Goal: Contribute content: Contribute content

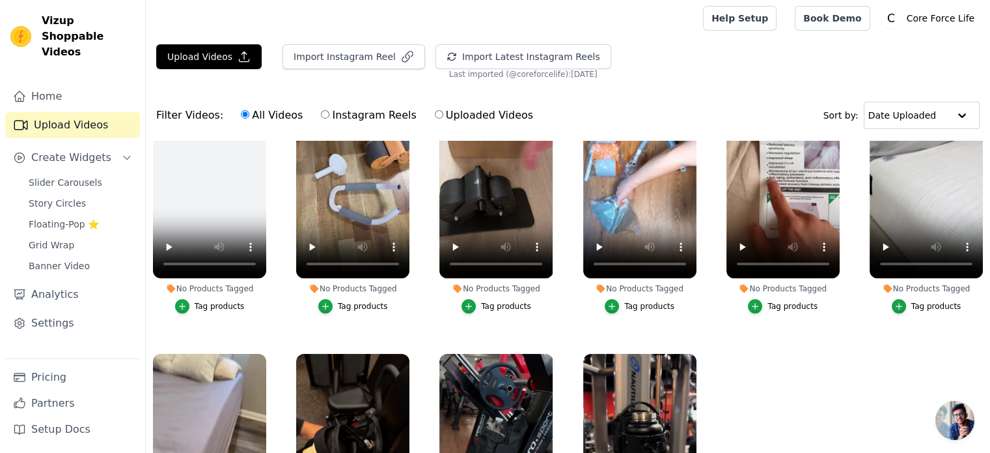
scroll to position [16, 0]
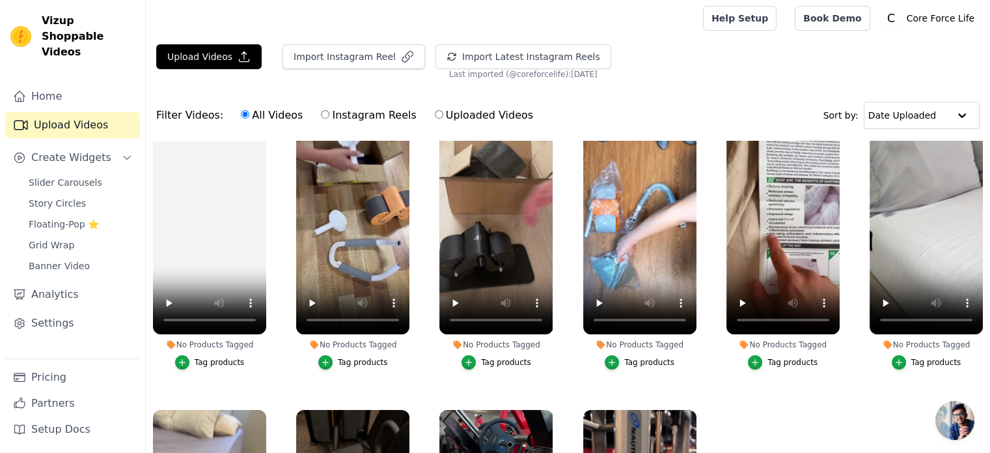
click at [282, 240] on ul "No Products Tagged Tag products No Products Tagged Tag products No Products Tag…" at bounding box center [568, 346] width 844 height 411
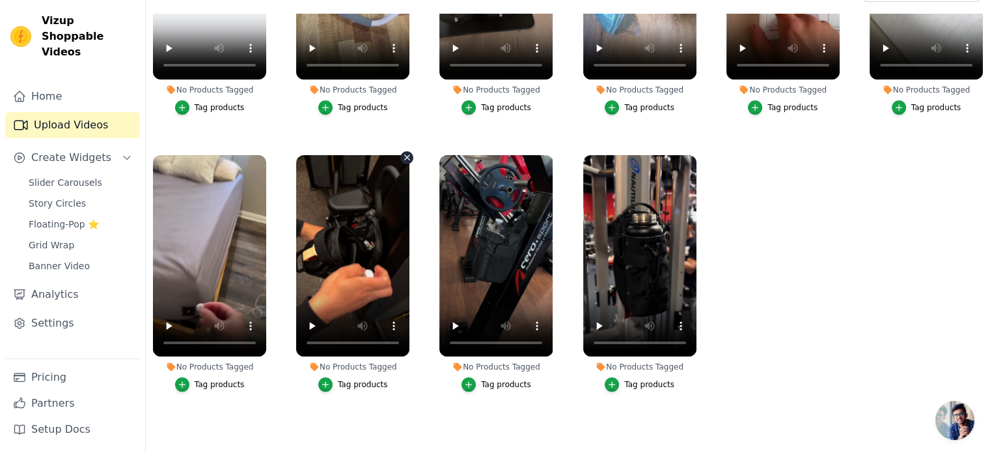
scroll to position [132, 0]
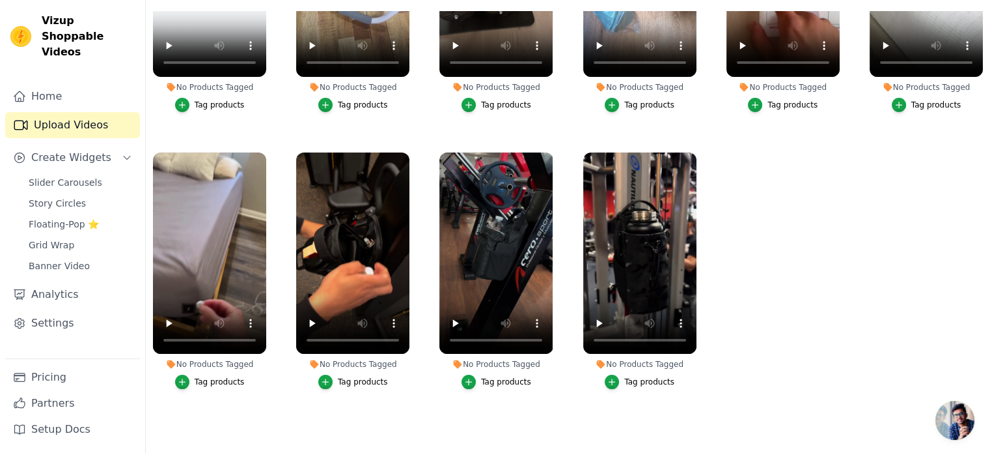
click at [820, 251] on ul "No Products Tagged Tag products No Products Tagged Tag products No Products Tag…" at bounding box center [568, 216] width 844 height 411
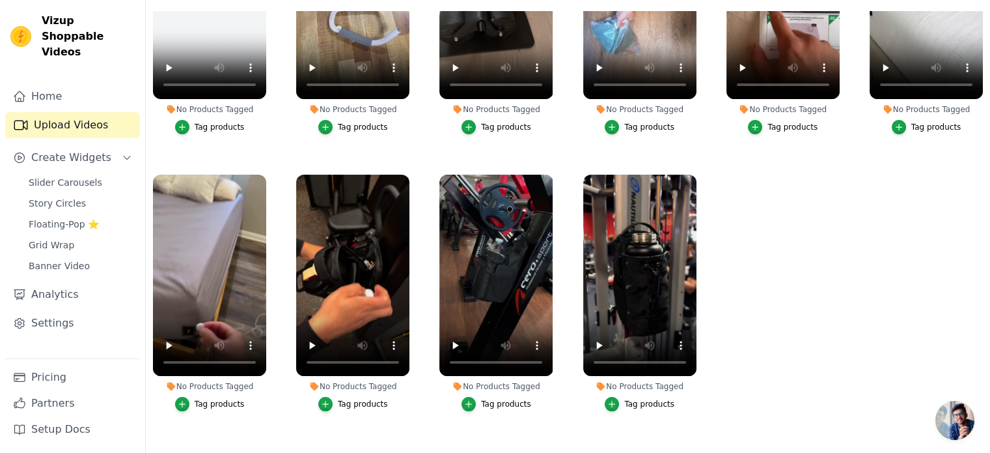
scroll to position [146, 0]
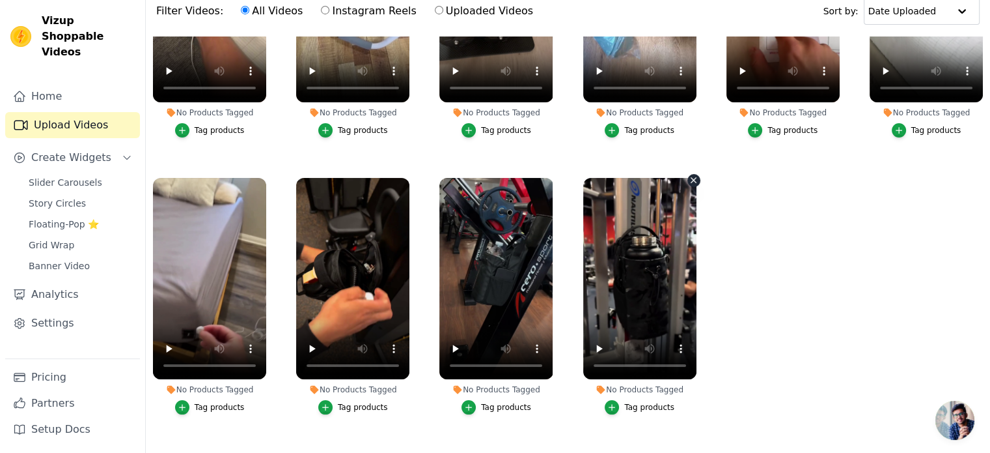
scroll to position [130, 0]
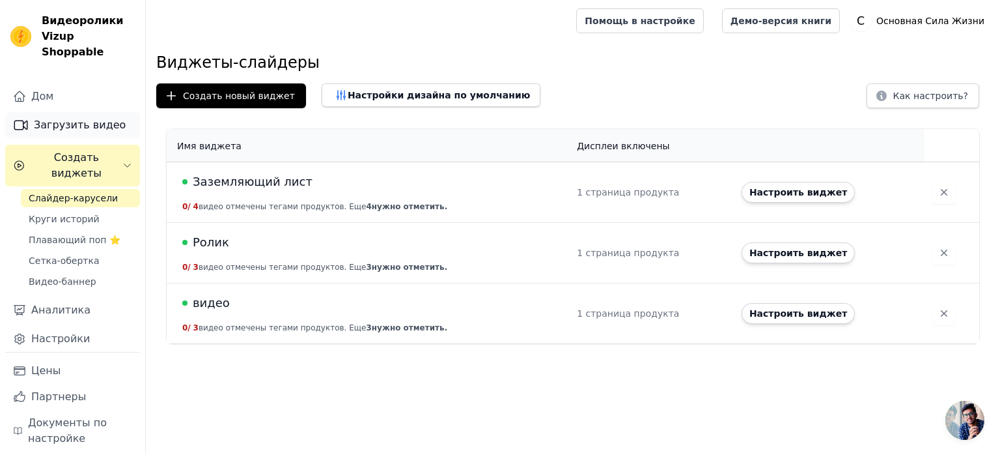
click at [80, 118] on font "Загрузить видео" at bounding box center [80, 124] width 92 height 12
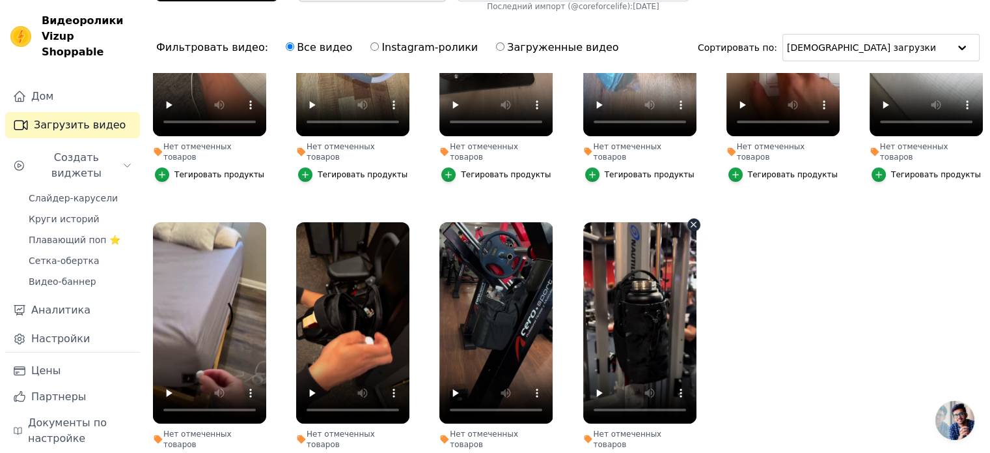
scroll to position [132, 0]
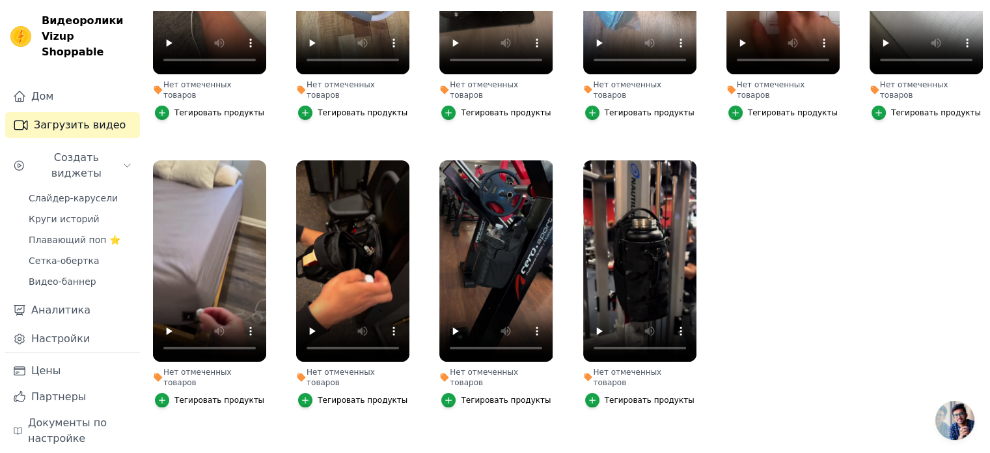
click at [746, 285] on ul "Нет отмеченных товаров Тегировать продукты Нет отмеченных товаров Тегировать пр…" at bounding box center [568, 216] width 844 height 411
click at [689, 158] on icon "button" at bounding box center [694, 163] width 10 height 10
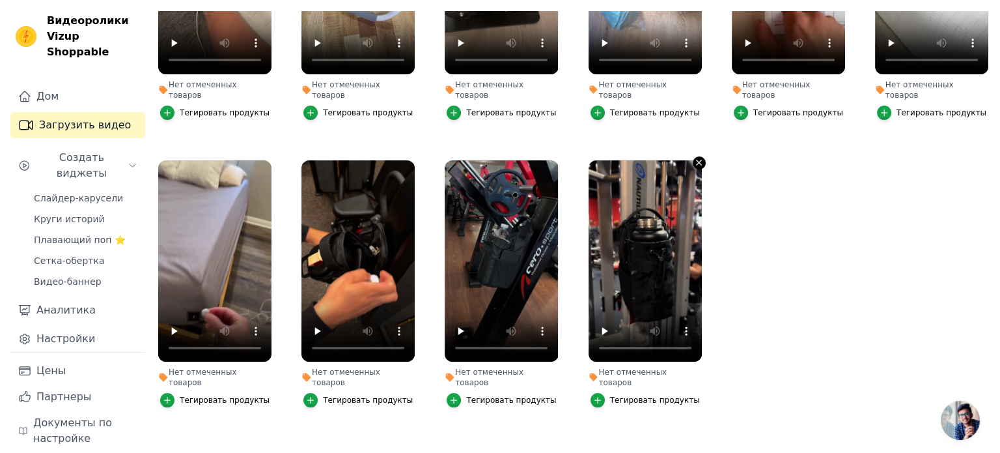
scroll to position [0, 0]
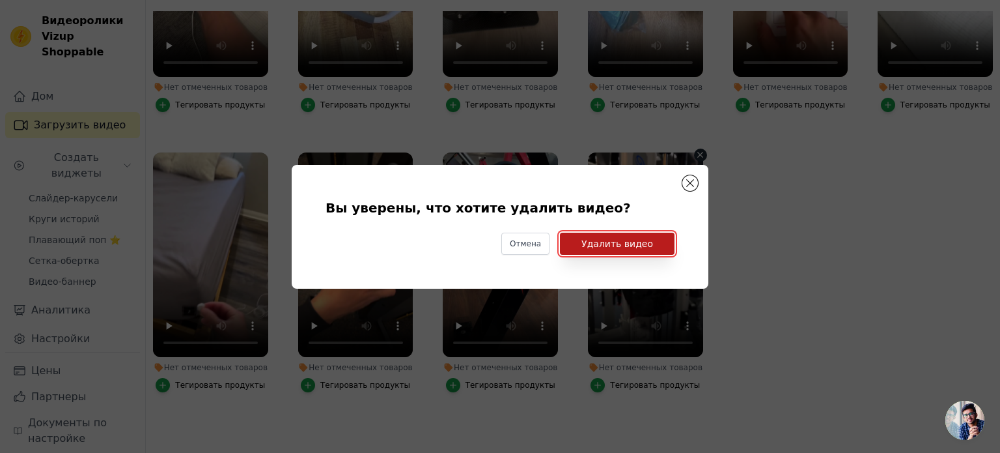
click at [628, 247] on font "Удалить видео" at bounding box center [617, 243] width 72 height 10
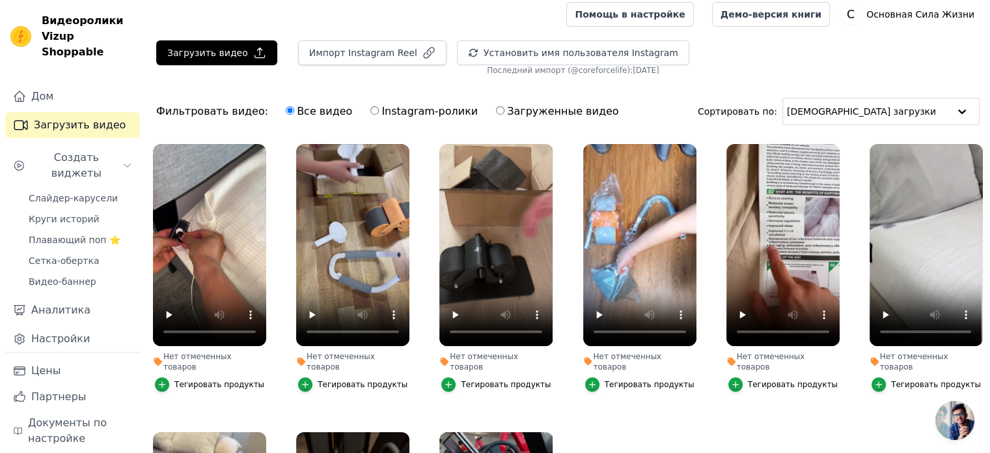
scroll to position [2, 0]
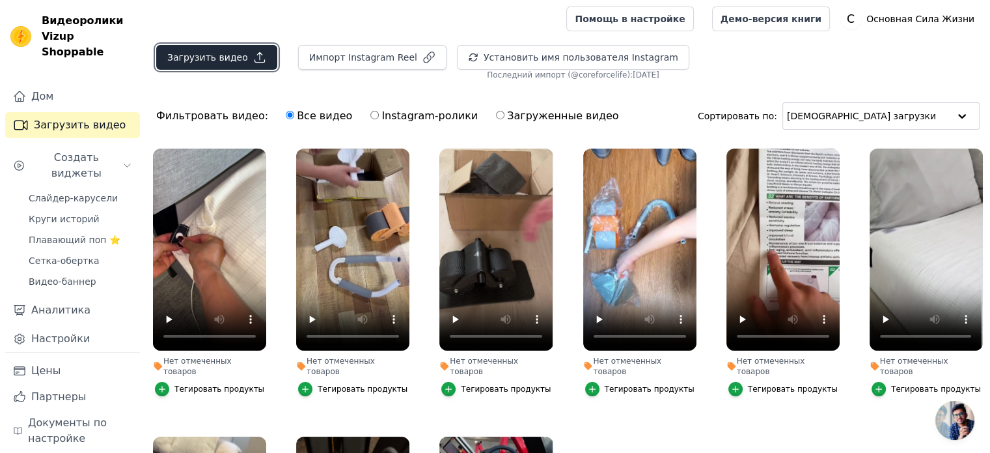
click at [218, 53] on font "Загрузить видео" at bounding box center [207, 57] width 81 height 10
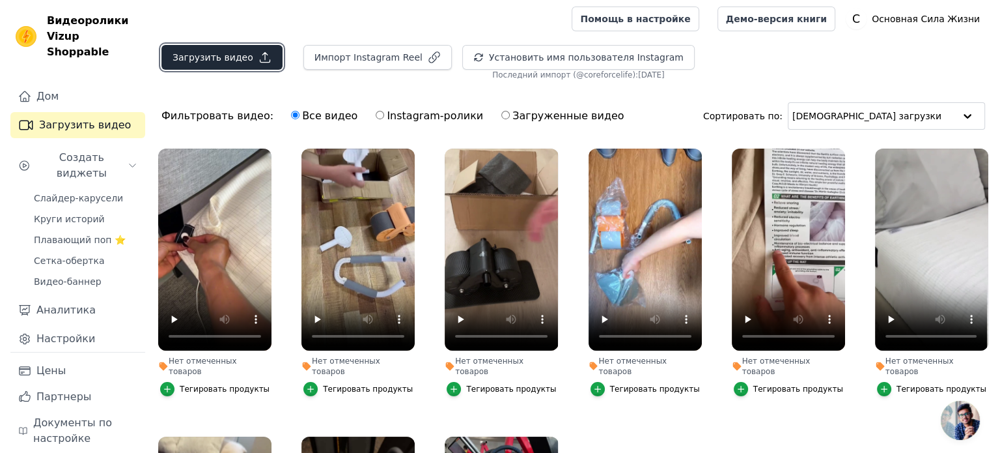
scroll to position [0, 0]
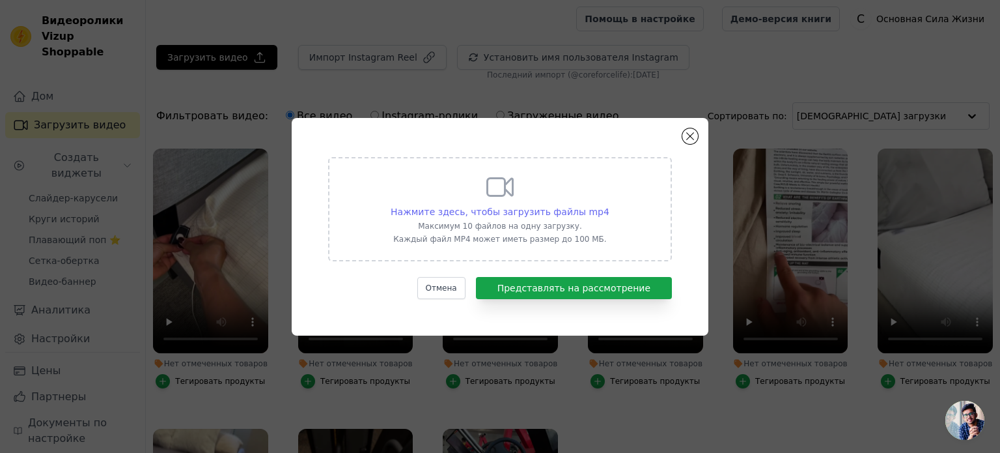
click at [514, 209] on font "Нажмите здесь, чтобы загрузить файлы mp4" at bounding box center [500, 211] width 219 height 10
click at [609, 205] on input "Нажмите здесь, чтобы загрузить файлы mp4 Максимум 10 файлов на одну загрузку. К…" at bounding box center [609, 204] width 1 height 1
click at [555, 184] on div "Нажмите здесь, чтобы загрузить файлы mp4 Максимум 10 файлов на одну загрузку. К…" at bounding box center [500, 207] width 219 height 73
click at [609, 204] on input "Нажмите здесь, чтобы загрузить файлы mp4 Максимум 10 файлов на одну загрузку. К…" at bounding box center [609, 204] width 1 height 1
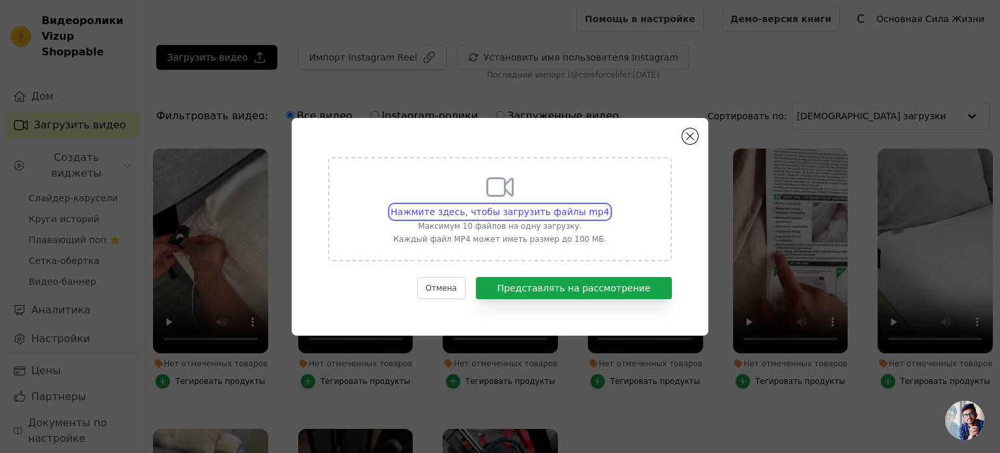
type input "C:\fakepath\ezgif-70aacba4ac5ed5.mp4"
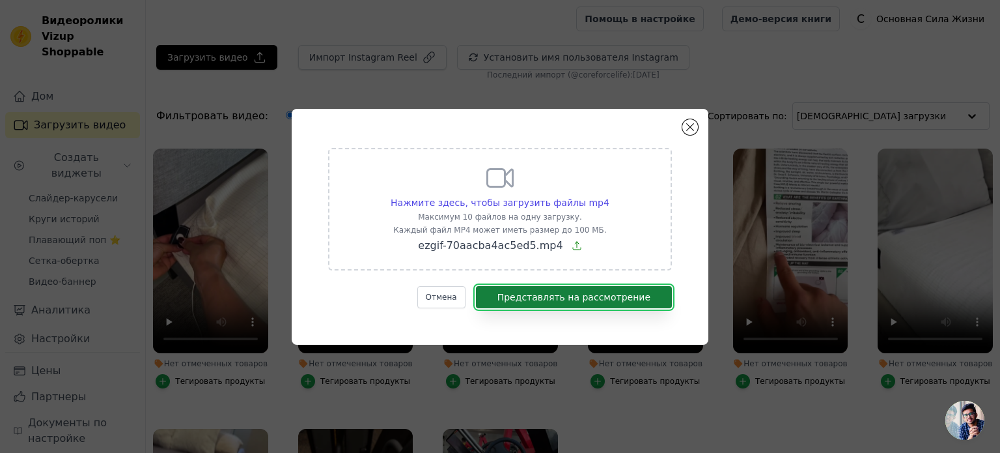
click at [621, 298] on font "Представлять на рассмотрение" at bounding box center [573, 297] width 153 height 10
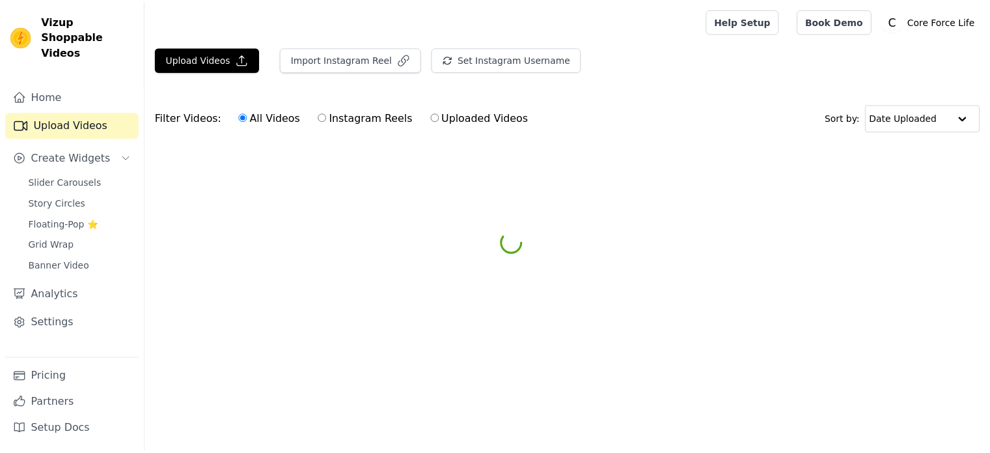
scroll to position [2, 0]
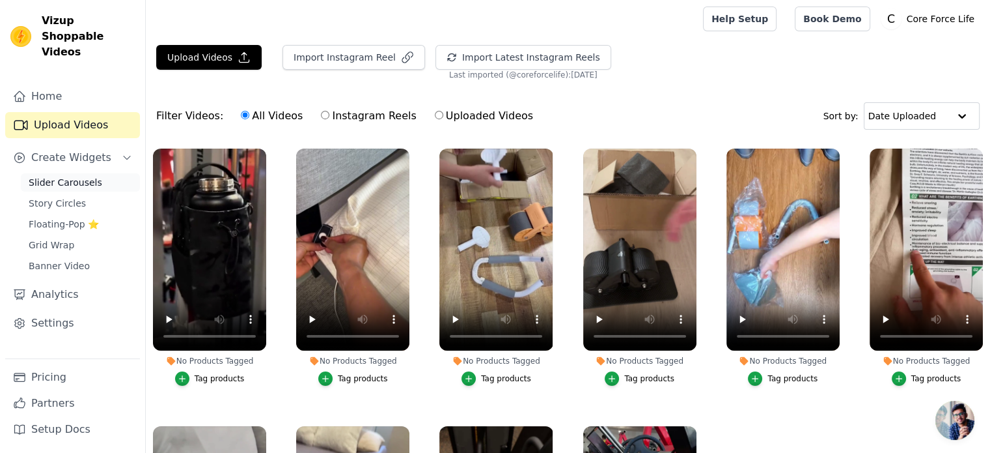
click at [102, 173] on link "Slider Carousels" at bounding box center [80, 182] width 119 height 18
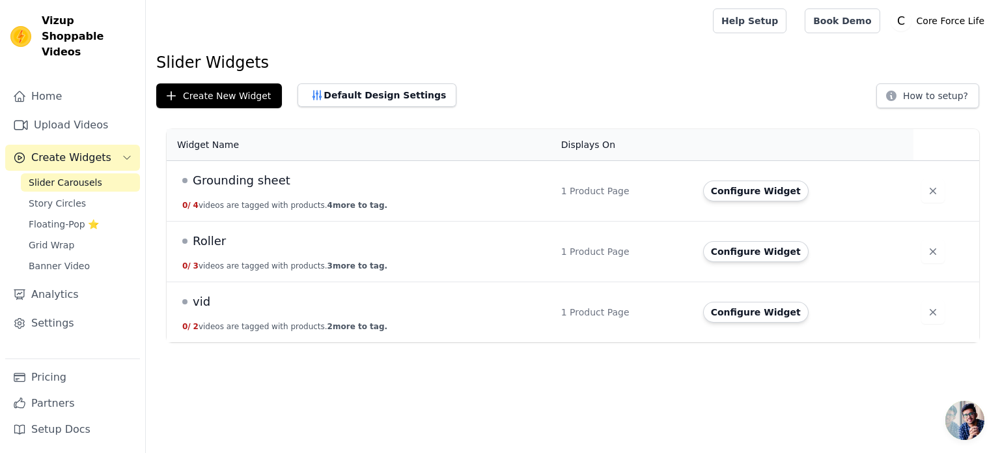
click at [204, 294] on span "vid" at bounding box center [202, 301] width 18 height 18
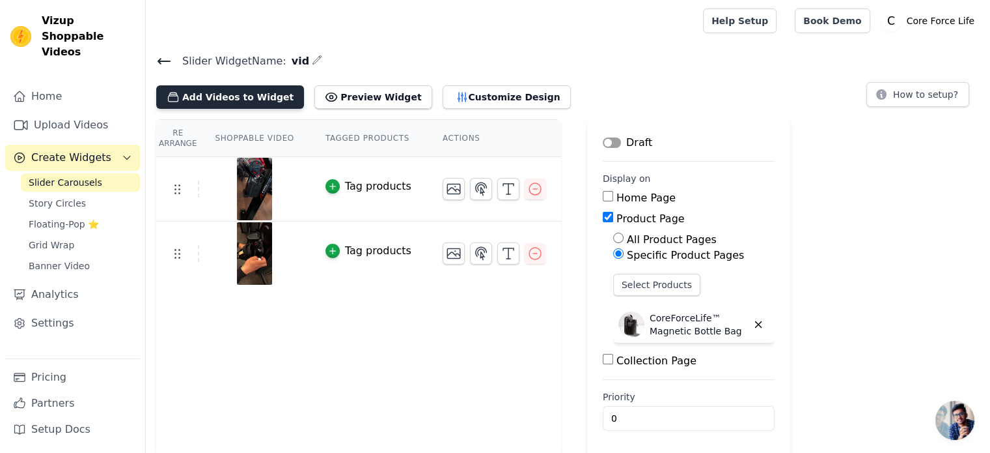
click at [229, 92] on button "Add Videos to Widget" at bounding box center [230, 96] width 148 height 23
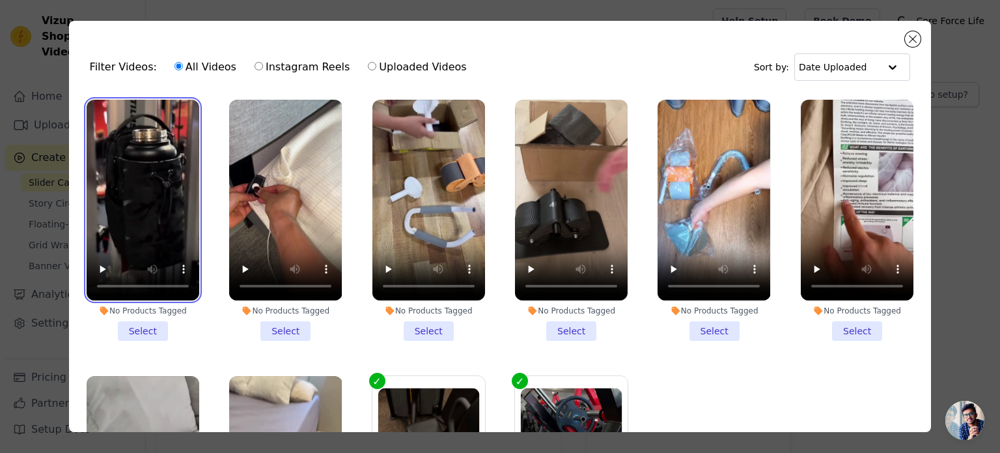
click at [143, 158] on video at bounding box center [143, 200] width 113 height 201
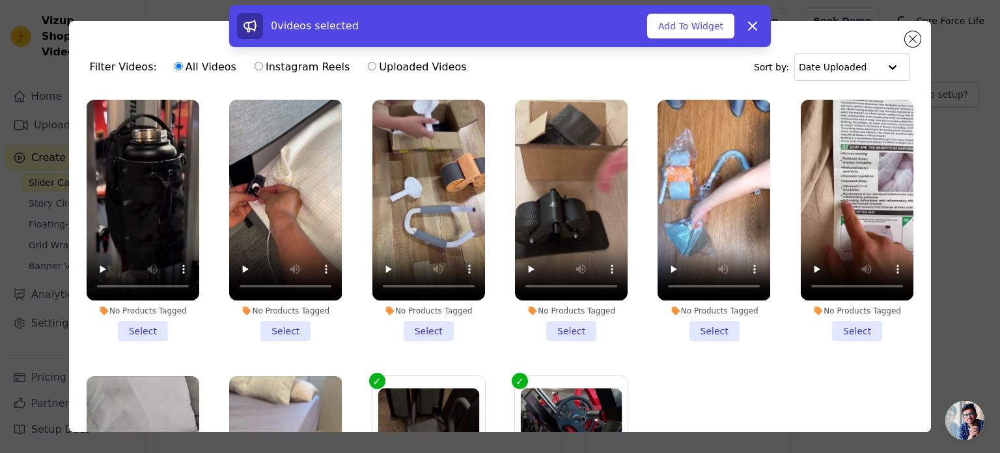
click at [142, 331] on li "No Products Tagged Select" at bounding box center [143, 220] width 113 height 241
click at [0, 0] on input "No Products Tagged Select" at bounding box center [0, 0] width 0 height 0
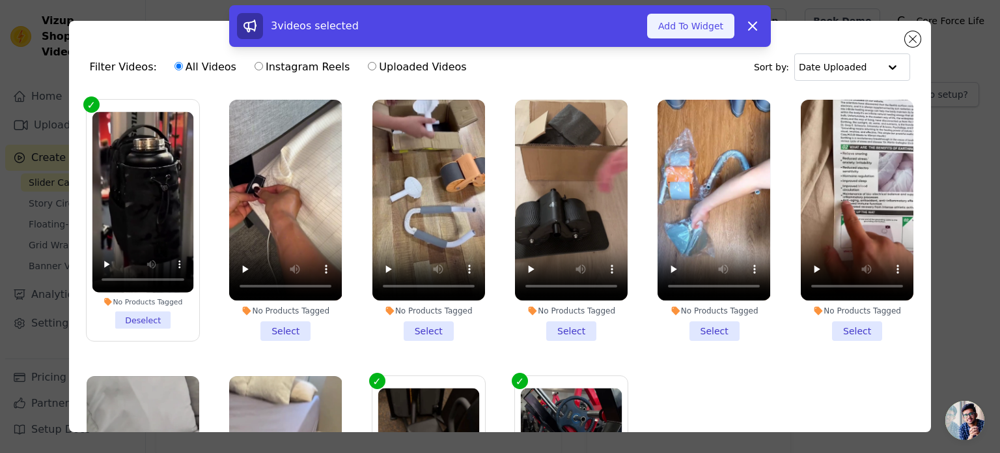
click at [710, 20] on button "Add To Widget" at bounding box center [690, 26] width 87 height 25
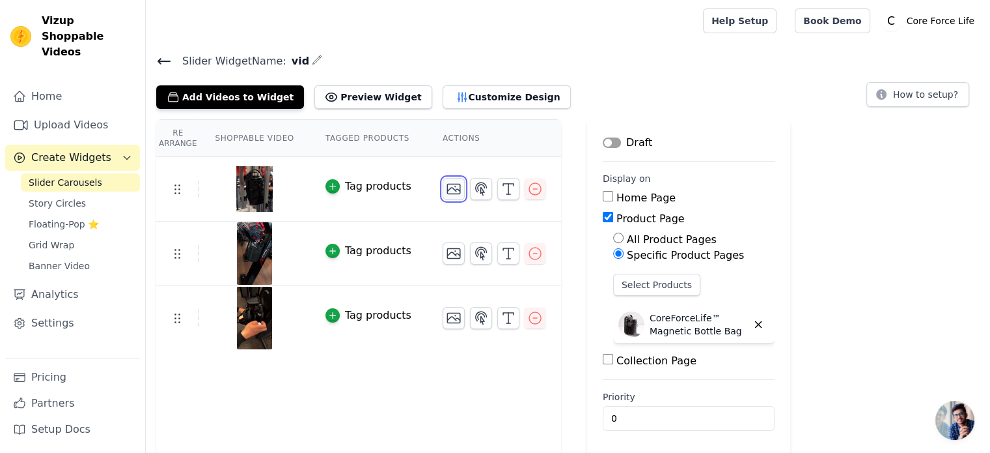
click at [446, 189] on icon "button" at bounding box center [454, 189] width 16 height 16
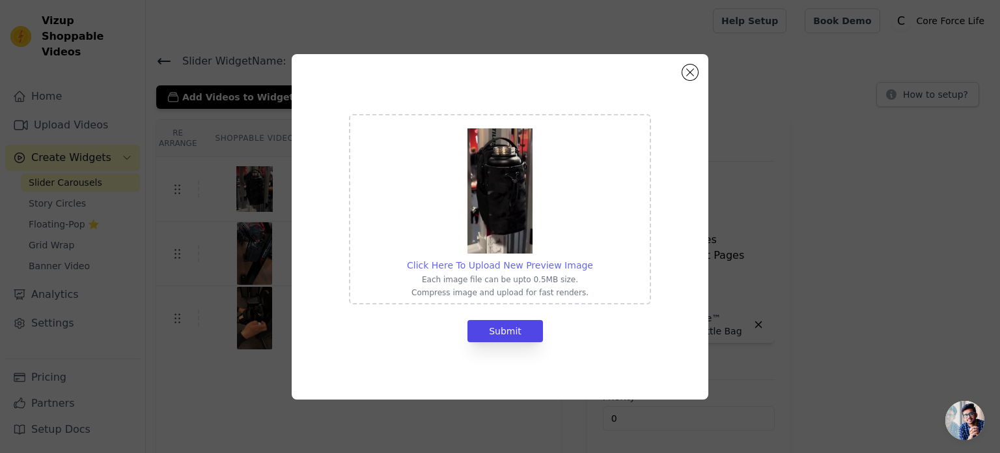
click at [487, 265] on span "Click Here To Upload New Preview Image" at bounding box center [500, 265] width 186 height 10
click at [592, 258] on input "Click Here To Upload New Preview Image Each image file can be upto 0.5MB size. …" at bounding box center [592, 258] width 1 height 1
type input "C:\fakepath\ezgif-frame-001.jpg"
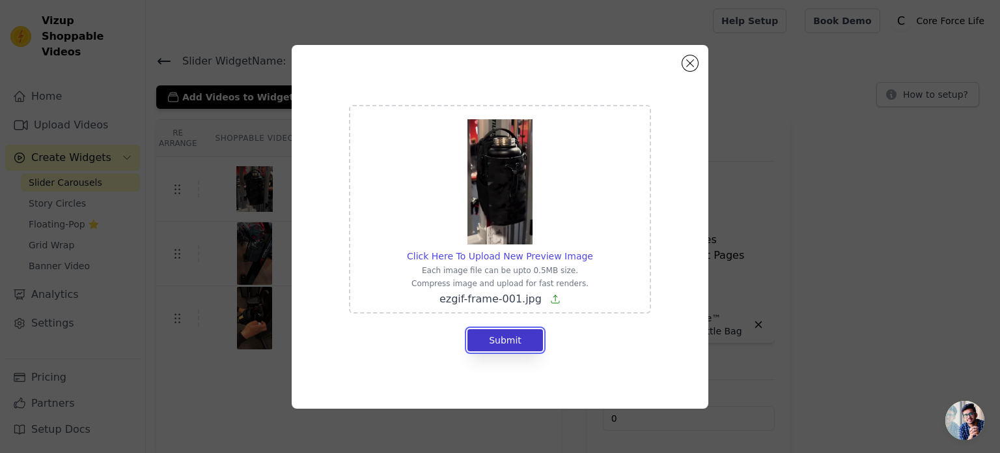
click at [511, 341] on button "Submit" at bounding box center [505, 340] width 76 height 22
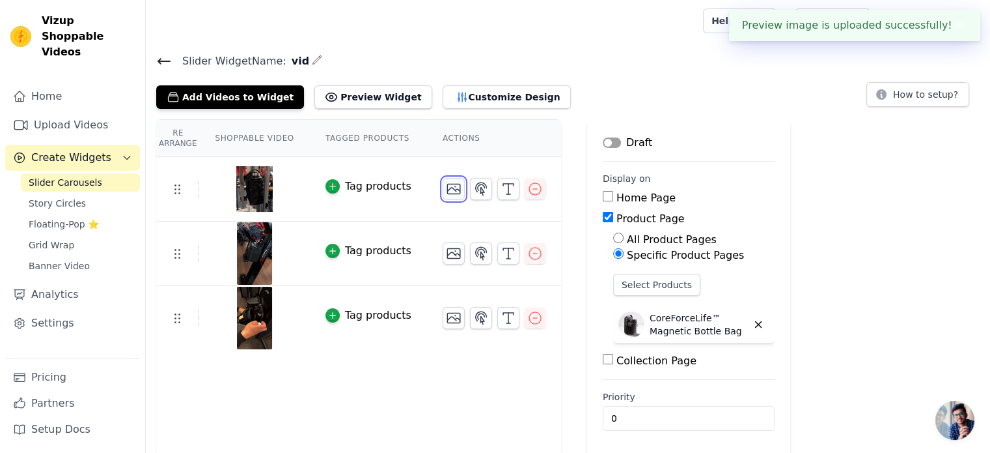
click at [446, 189] on icon "button" at bounding box center [454, 189] width 16 height 16
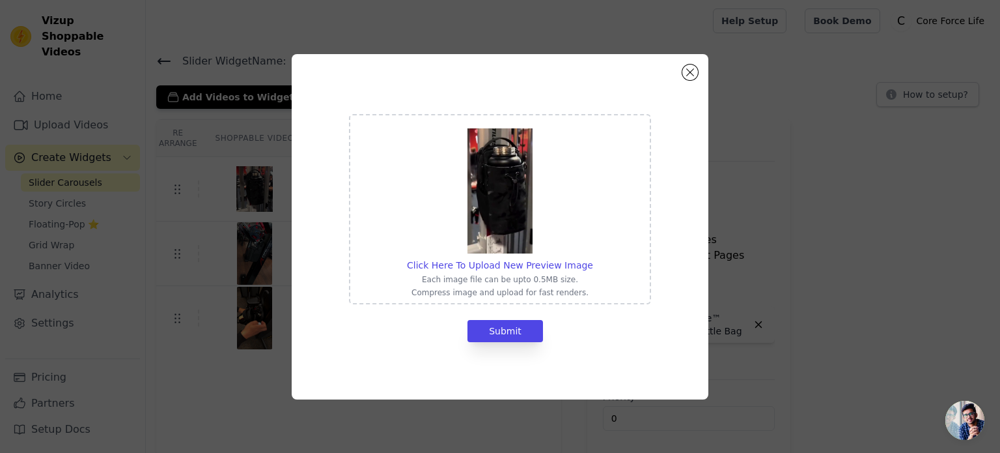
click at [507, 208] on img at bounding box center [499, 190] width 65 height 125
click at [592, 258] on input "Click Here To Upload New Preview Image Each image file can be upto 0.5MB size. …" at bounding box center [592, 258] width 1 height 1
click at [486, 212] on img at bounding box center [499, 190] width 65 height 125
click at [592, 258] on input "Click Here To Upload New Preview Image Each image file can be upto 0.5MB size. …" at bounding box center [592, 258] width 1 height 1
type input "C:\fakepath\ezgif-frame-001.jpg"
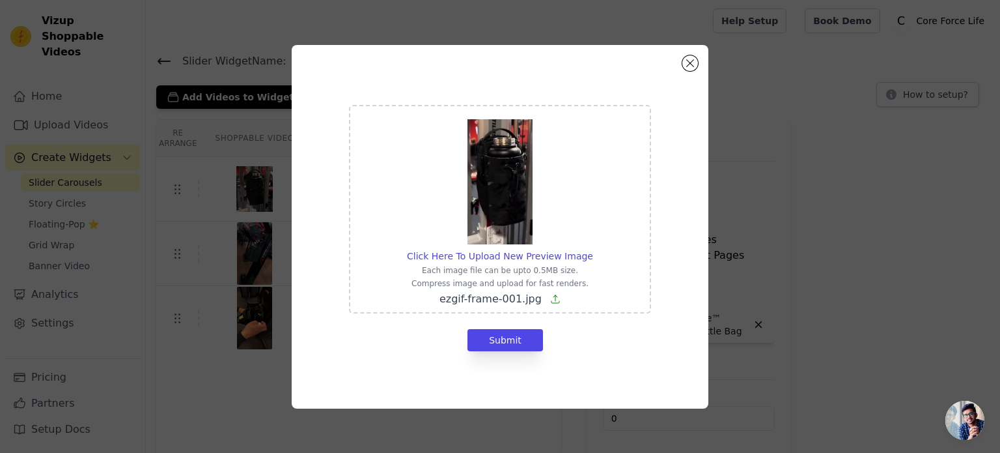
click at [552, 301] on icon at bounding box center [555, 299] width 10 height 10
click at [592, 249] on input "Click Here To Upload New Preview Image Each image file can be upto 0.5MB size. …" at bounding box center [592, 249] width 1 height 1
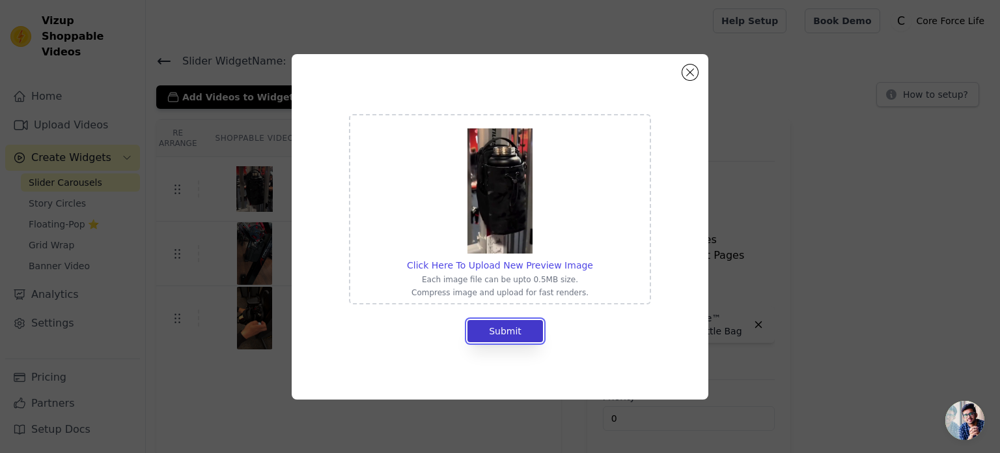
click at [520, 329] on button "Submit" at bounding box center [505, 331] width 76 height 22
click at [513, 333] on button "Submit" at bounding box center [505, 331] width 76 height 22
click at [501, 264] on span "Click Here To Upload New Preview Image" at bounding box center [500, 265] width 186 height 10
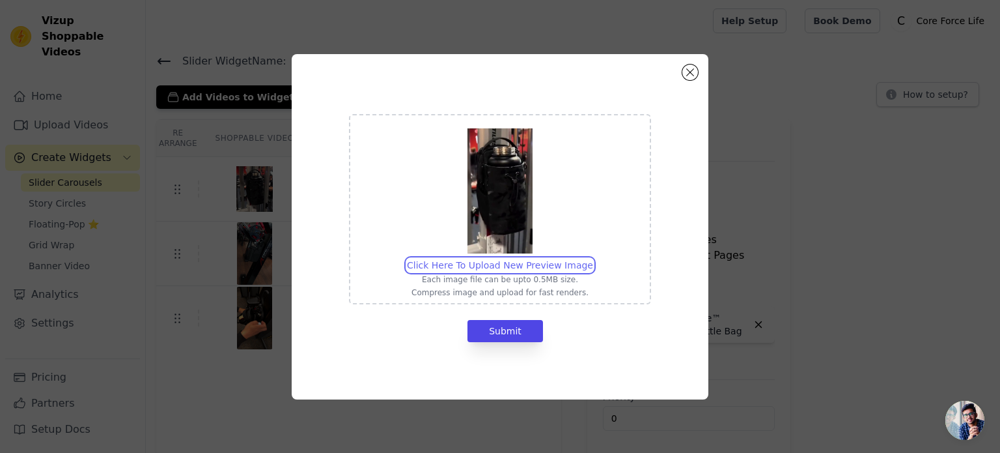
click at [592, 258] on input "Click Here To Upload New Preview Image Each image file can be upto 0.5MB size. …" at bounding box center [592, 258] width 1 height 1
type input "C:\fakepath\ezgif-frame-001.jpg"
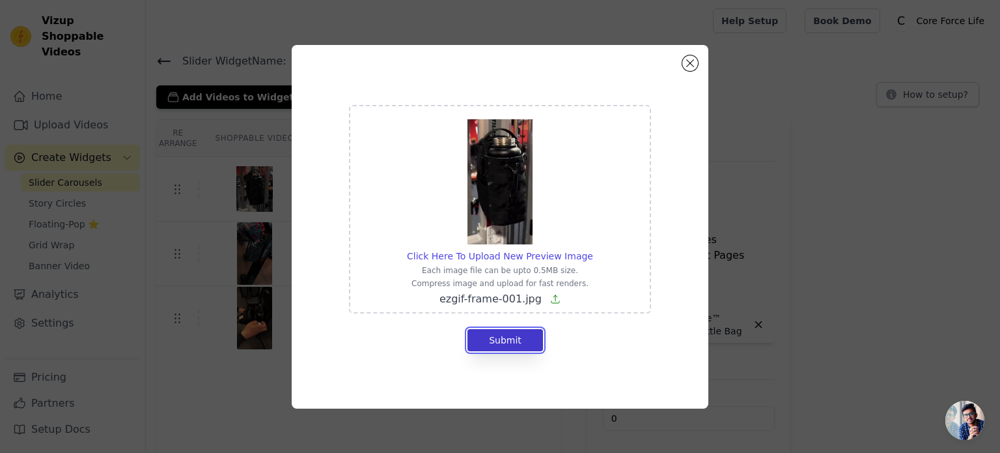
click at [509, 339] on button "Submit" at bounding box center [505, 340] width 76 height 22
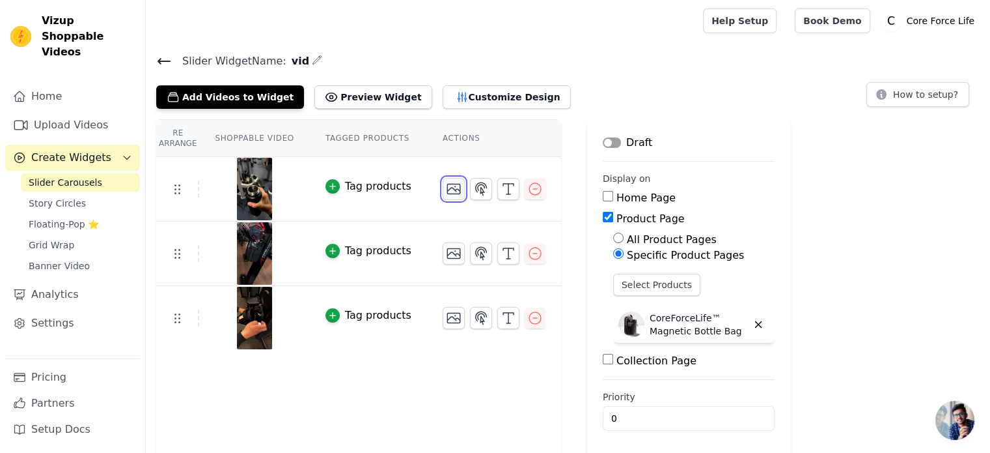
click at [446, 191] on icon "button" at bounding box center [454, 189] width 16 height 16
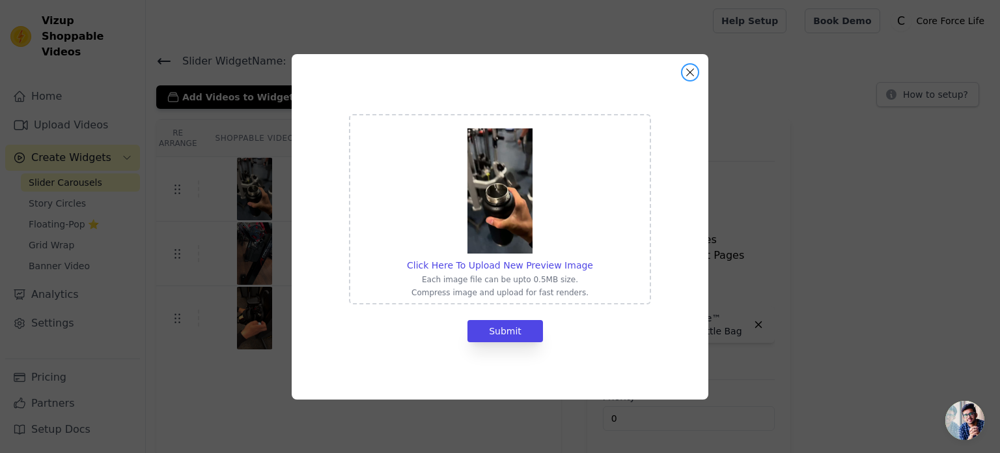
click at [684, 70] on button "Close modal" at bounding box center [690, 72] width 16 height 16
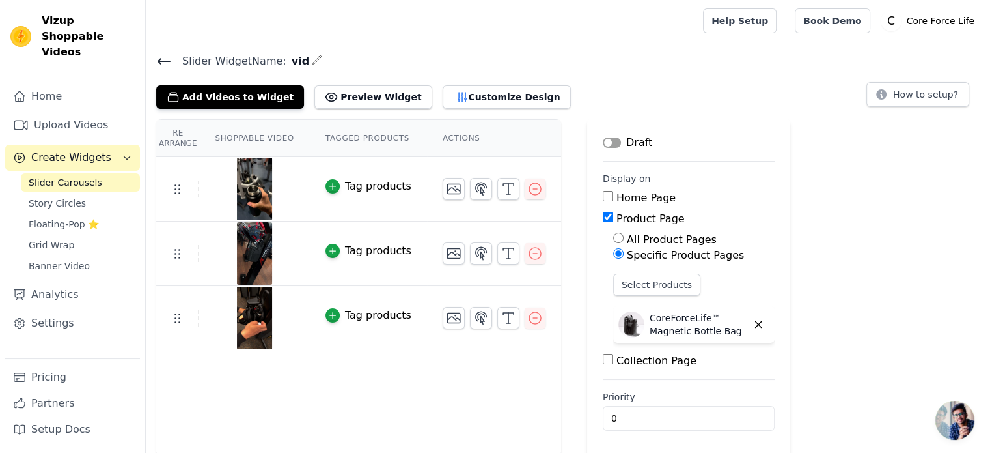
click at [251, 189] on img at bounding box center [254, 189] width 36 height 63
click at [78, 113] on link "Upload Videos" at bounding box center [72, 125] width 135 height 26
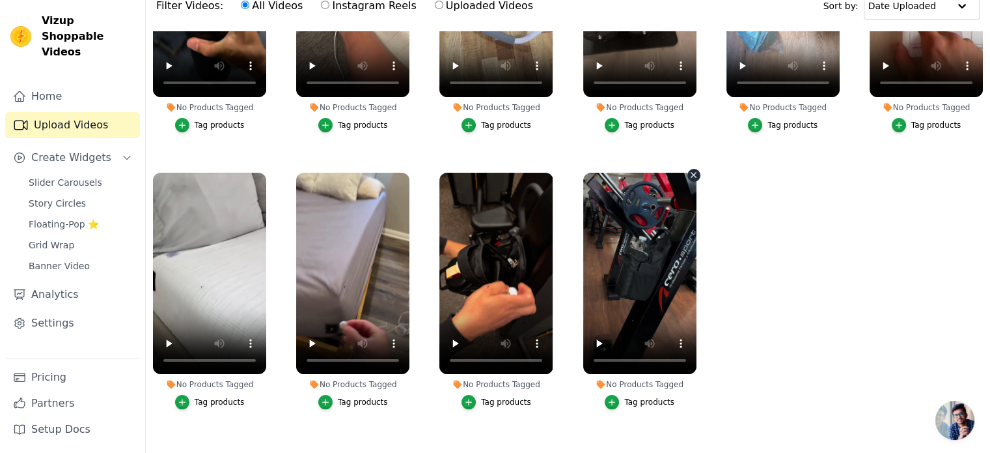
scroll to position [130, 0]
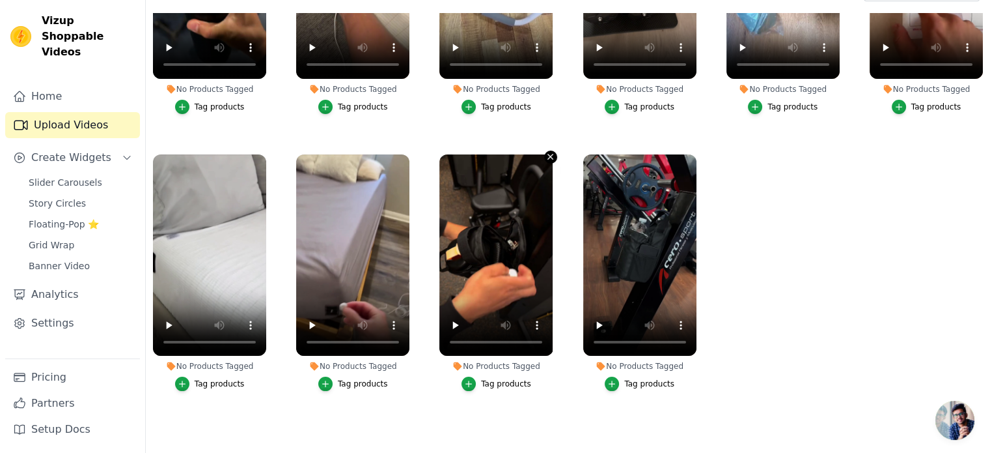
click at [546, 152] on icon "button" at bounding box center [551, 157] width 10 height 10
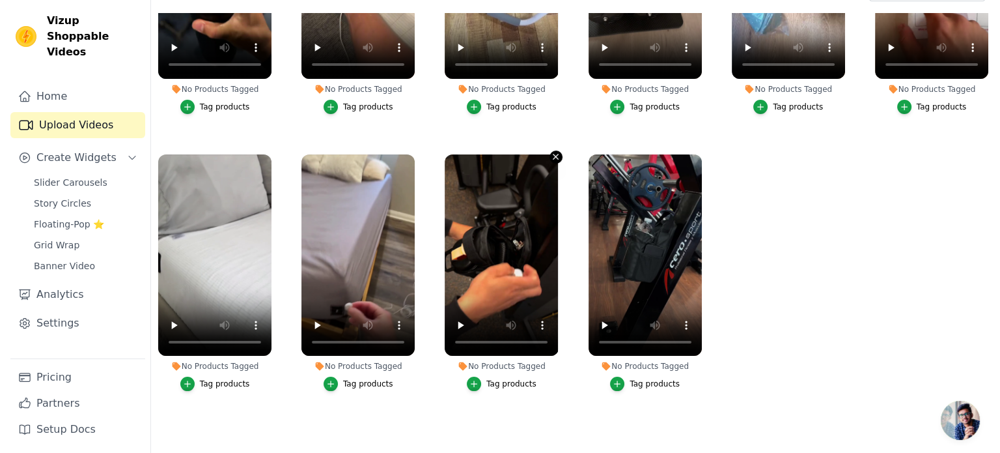
scroll to position [0, 0]
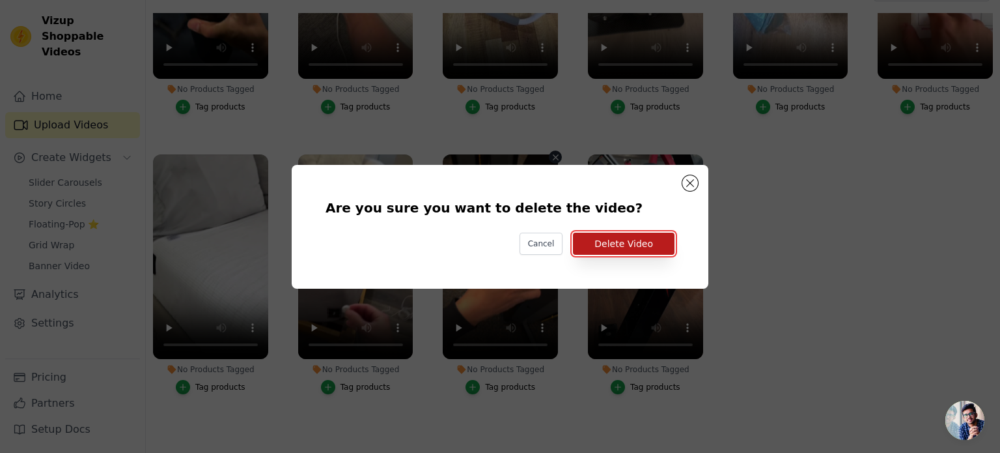
click at [617, 245] on button "Delete Video" at bounding box center [624, 243] width 102 height 22
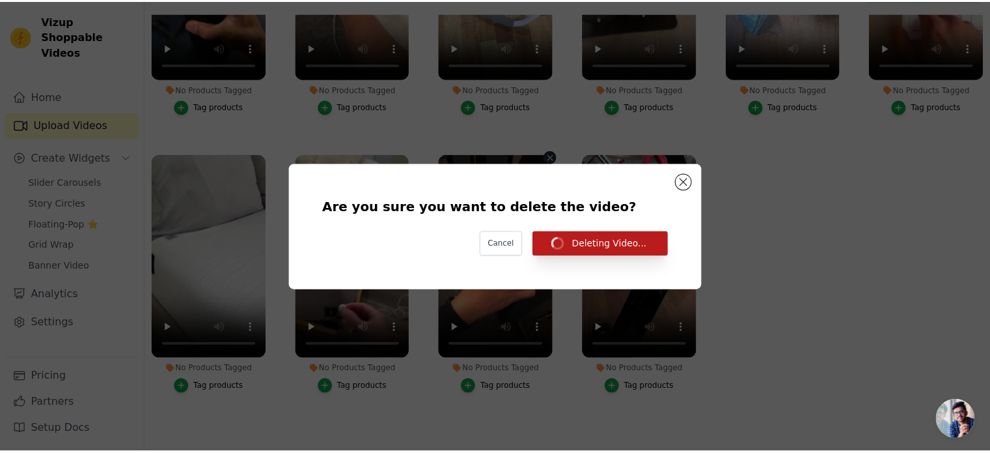
scroll to position [130, 0]
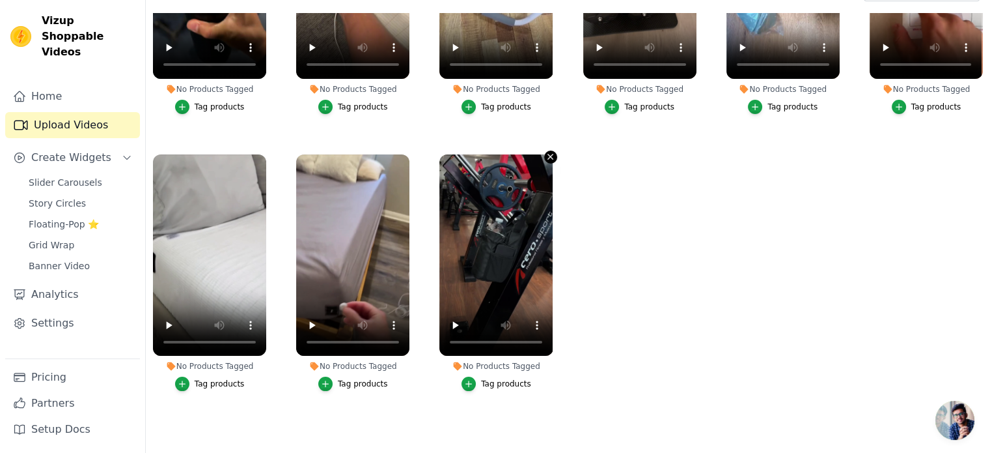
click at [546, 152] on icon "button" at bounding box center [551, 157] width 10 height 10
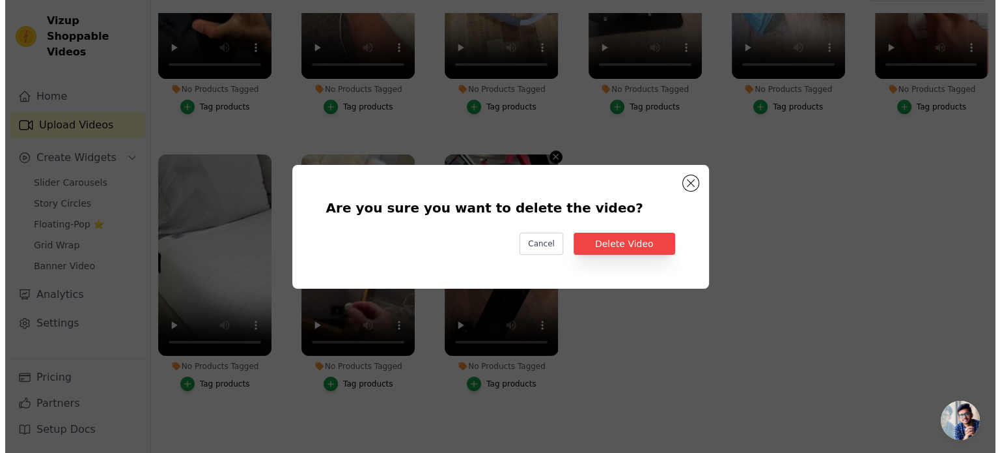
scroll to position [0, 0]
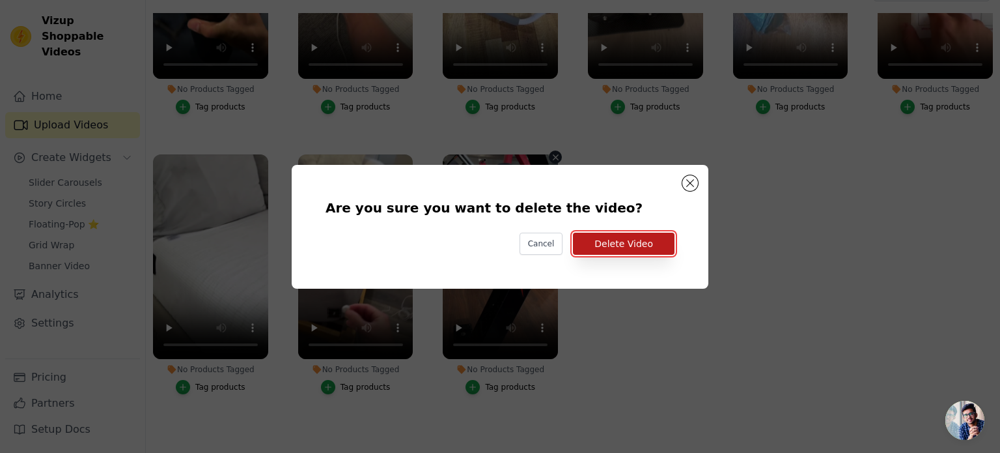
click at [607, 245] on button "Delete Video" at bounding box center [624, 243] width 102 height 22
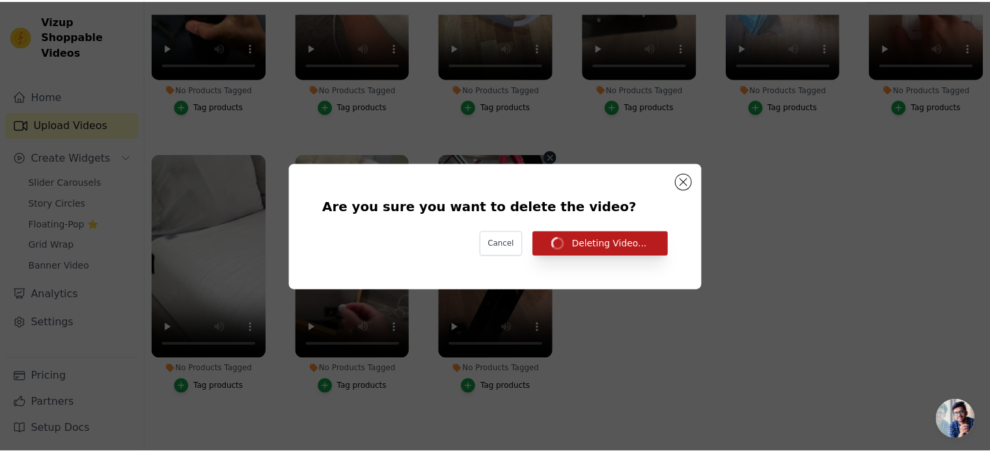
scroll to position [130, 0]
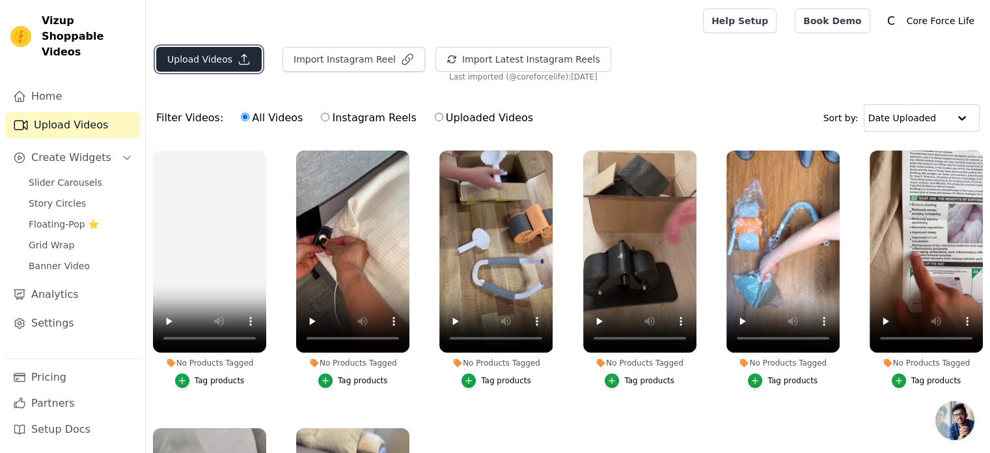
click at [195, 57] on button "Upload Videos" at bounding box center [208, 59] width 105 height 25
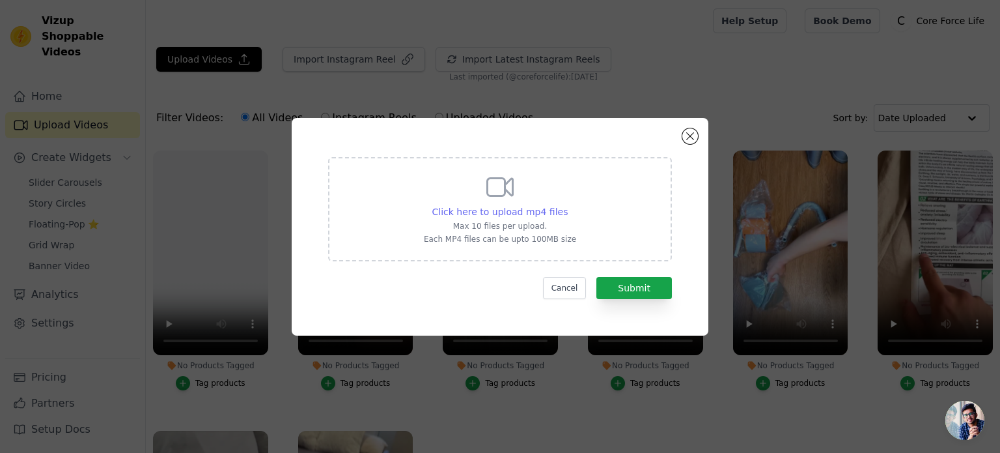
click at [477, 216] on span "Click here to upload mp4 files" at bounding box center [500, 211] width 136 height 10
click at [567, 205] on input "Click here to upload mp4 files Max 10 files per upload. Each MP4 files can be u…" at bounding box center [567, 204] width 1 height 1
type input "C:\fakepath\бутилка сж2.mp4"
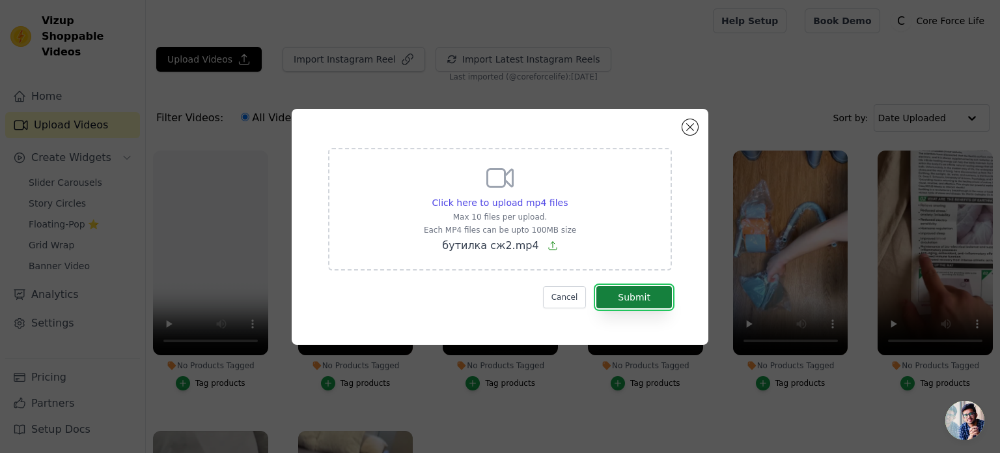
click at [609, 289] on button "Submit" at bounding box center [634, 297] width 76 height 22
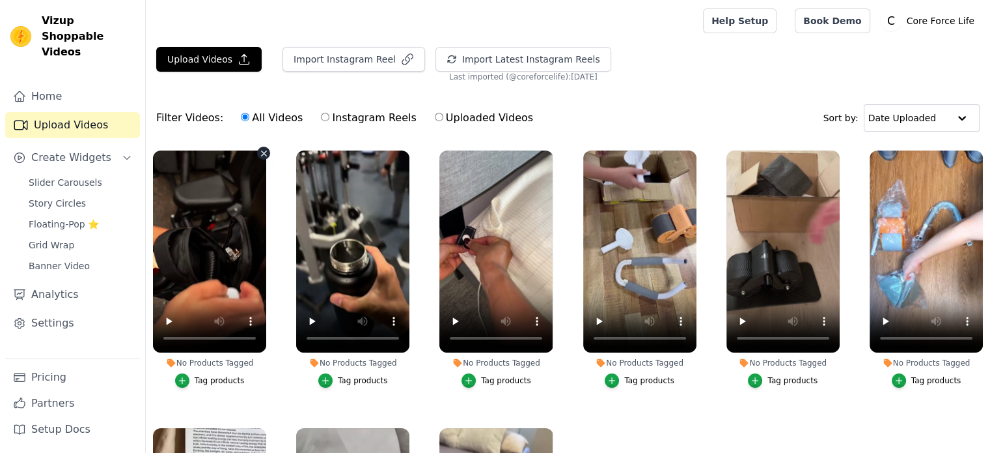
click at [164, 314] on html "Vizup Shoppable Videos Home Upload Videos Create Widgets Slider Carousels Story…" at bounding box center [495, 292] width 990 height 585
click at [86, 176] on span "Slider Carousels" at bounding box center [66, 182] width 74 height 13
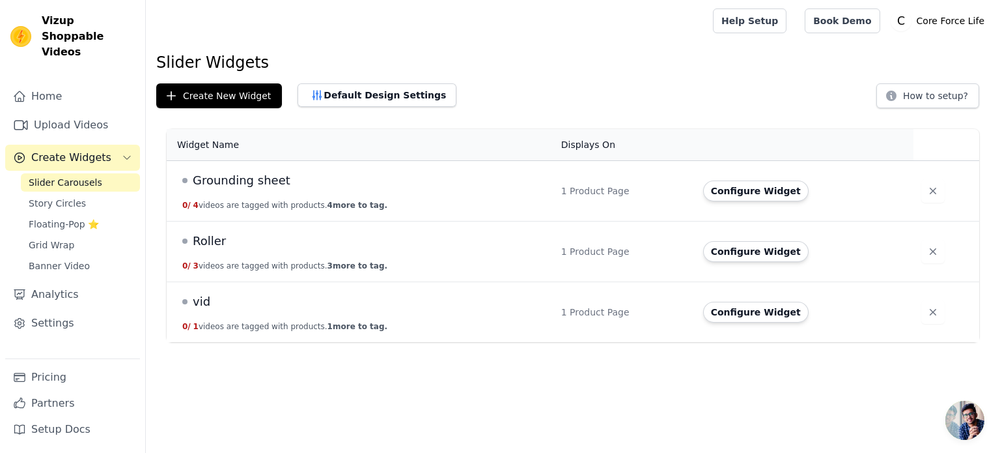
click at [201, 309] on span "vid" at bounding box center [202, 301] width 18 height 18
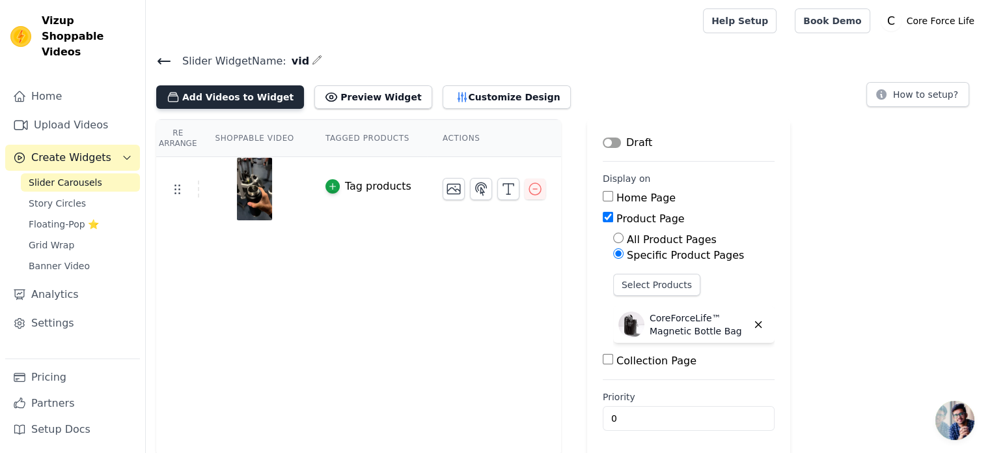
click at [232, 88] on button "Add Videos to Widget" at bounding box center [230, 96] width 148 height 23
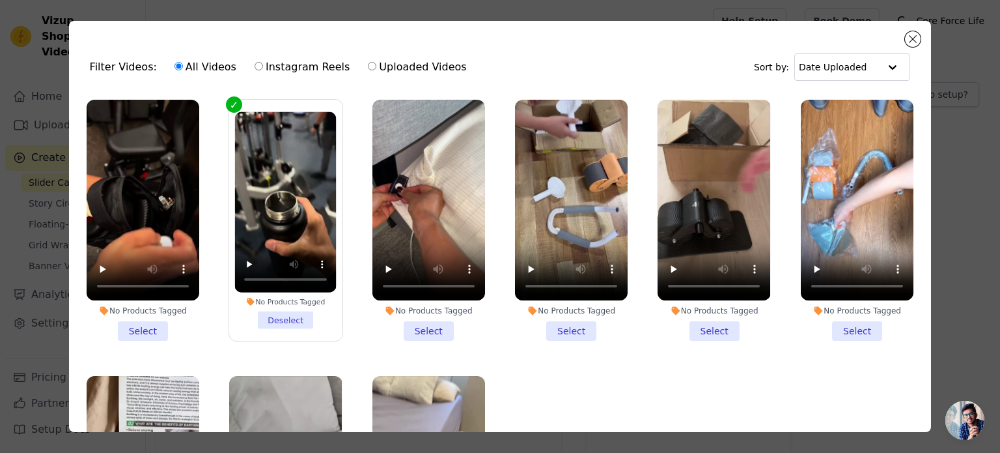
click at [133, 324] on li "No Products Tagged Select" at bounding box center [143, 220] width 113 height 241
click at [0, 0] on input "No Products Tagged Select" at bounding box center [0, 0] width 0 height 0
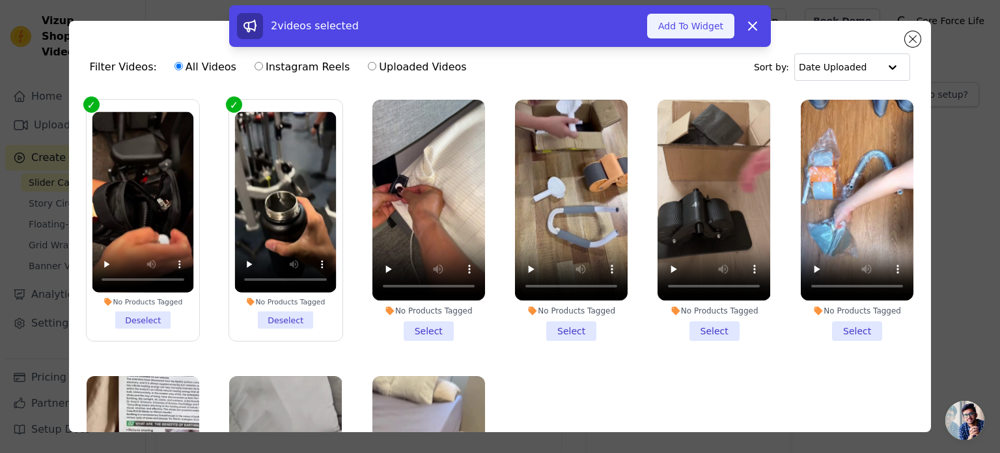
click at [669, 27] on button "Add To Widget" at bounding box center [690, 26] width 87 height 25
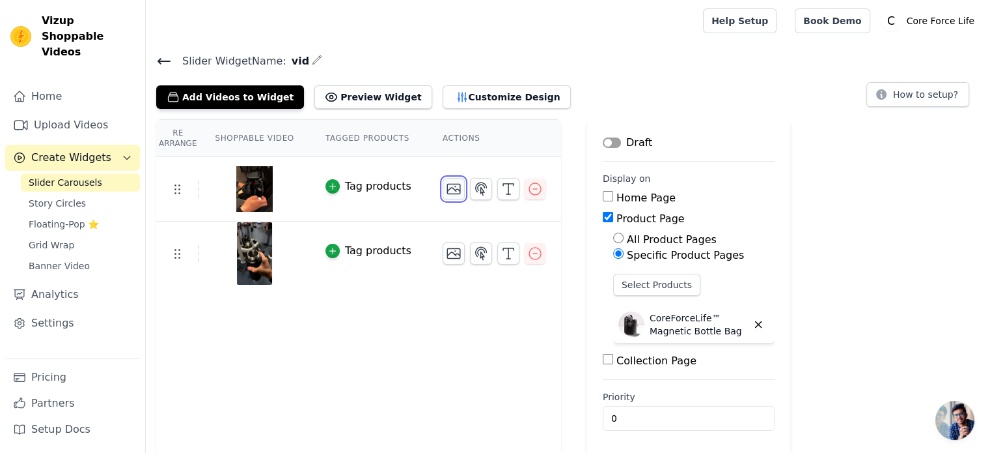
click at [446, 188] on icon "button" at bounding box center [454, 189] width 16 height 16
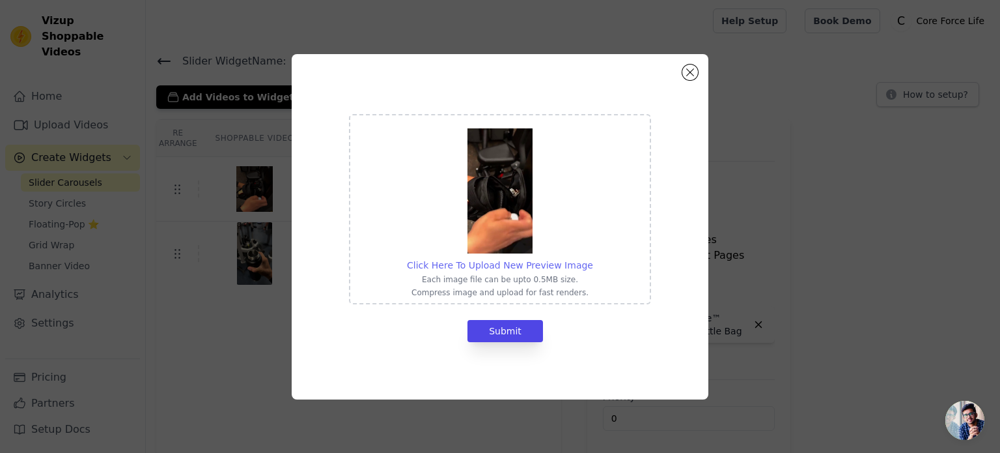
click at [534, 262] on span "Click Here To Upload New Preview Image" at bounding box center [500, 265] width 186 height 10
click at [592, 258] on input "Click Here To Upload New Preview Image Each image file can be upto 0.5MB size. …" at bounding box center [592, 258] width 1 height 1
type input "C:\fakepath\ezgif-frame-001.jpg"
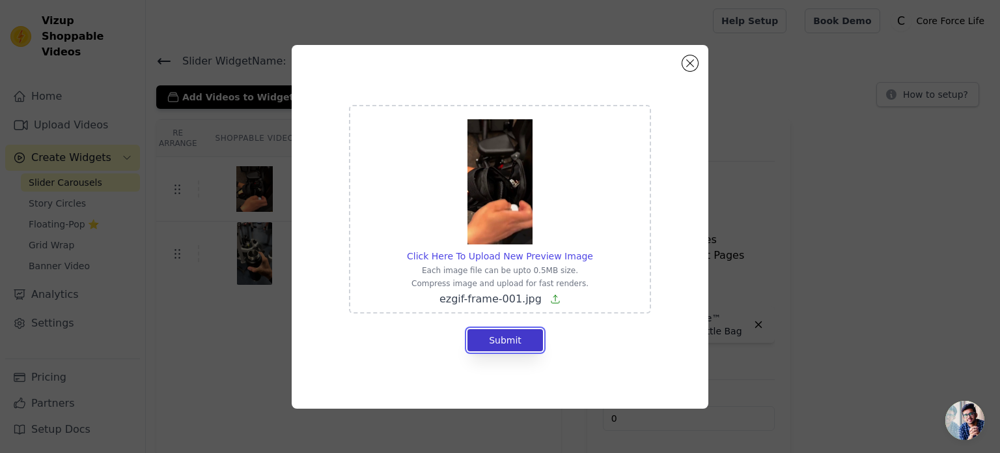
click at [495, 344] on button "Submit" at bounding box center [505, 340] width 76 height 22
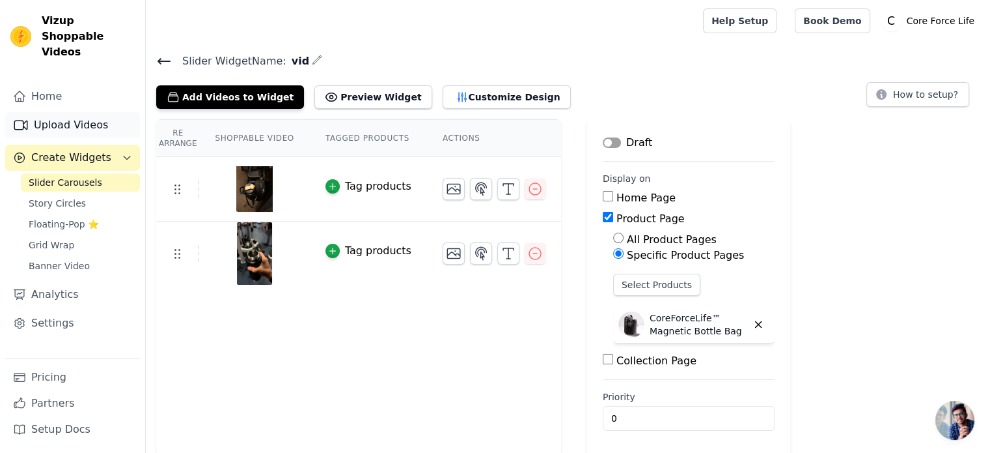
click at [52, 112] on link "Upload Videos" at bounding box center [72, 125] width 135 height 26
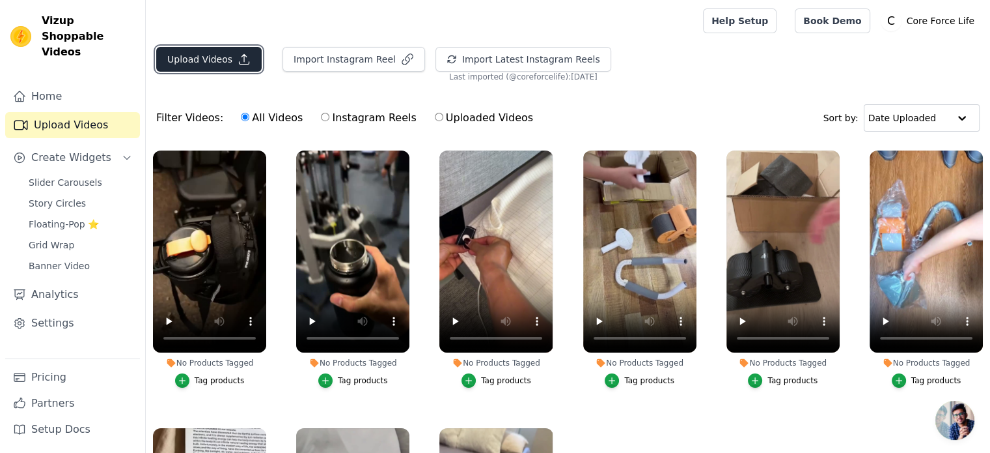
click at [192, 65] on button "Upload Videos" at bounding box center [208, 59] width 105 height 25
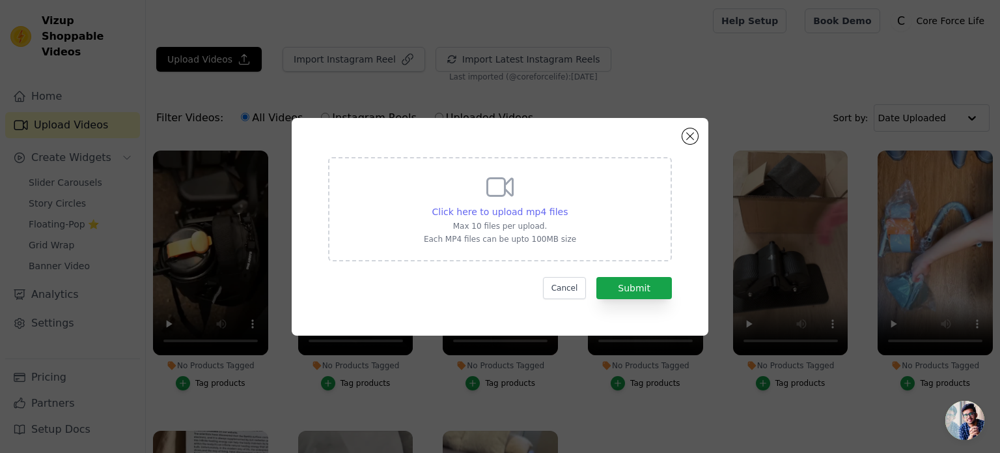
click at [525, 214] on span "Click here to upload mp4 files" at bounding box center [500, 211] width 136 height 10
click at [567, 205] on input "Click here to upload mp4 files Max 10 files per upload. Each MP4 files can be u…" at bounding box center [567, 204] width 1 height 1
type input "C:\fakepath\ezgif-2768beda4b6021.mp4"
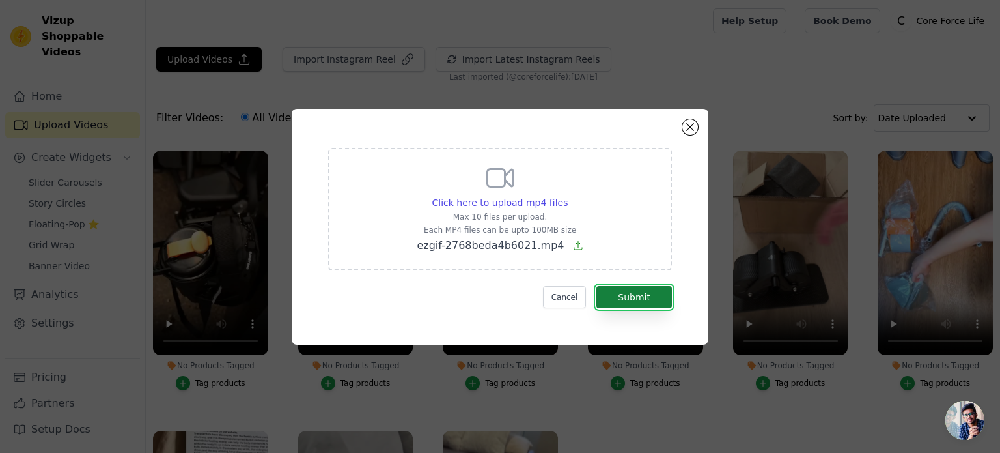
click at [639, 297] on button "Submit" at bounding box center [634, 297] width 76 height 22
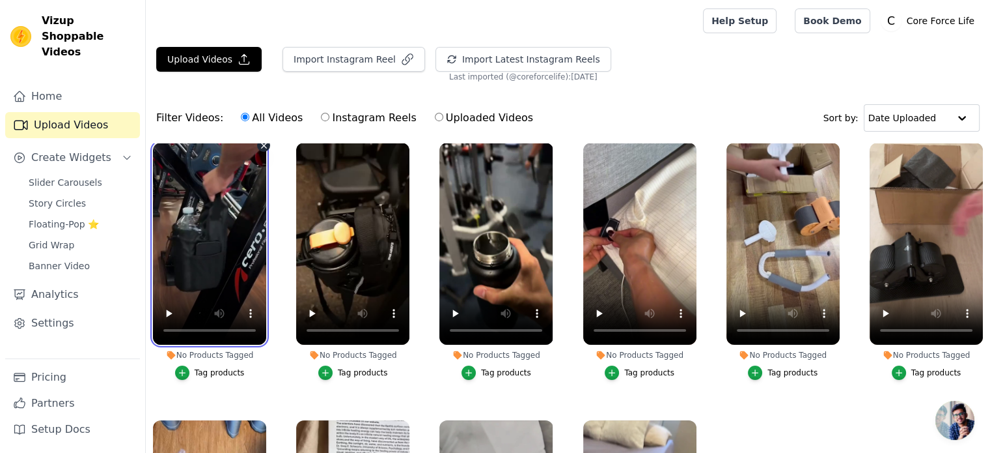
scroll to position [8, 0]
click at [71, 176] on span "Slider Carousels" at bounding box center [66, 182] width 74 height 13
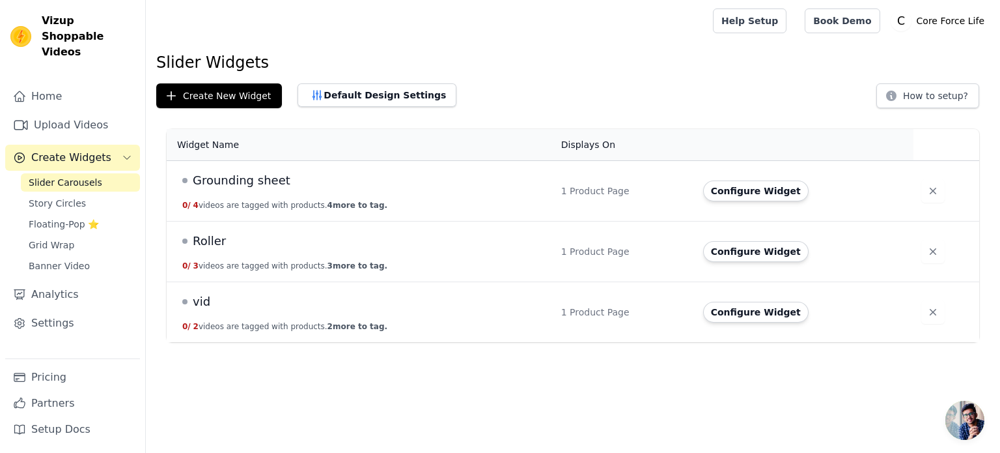
click at [201, 301] on span "vid" at bounding box center [202, 301] width 18 height 18
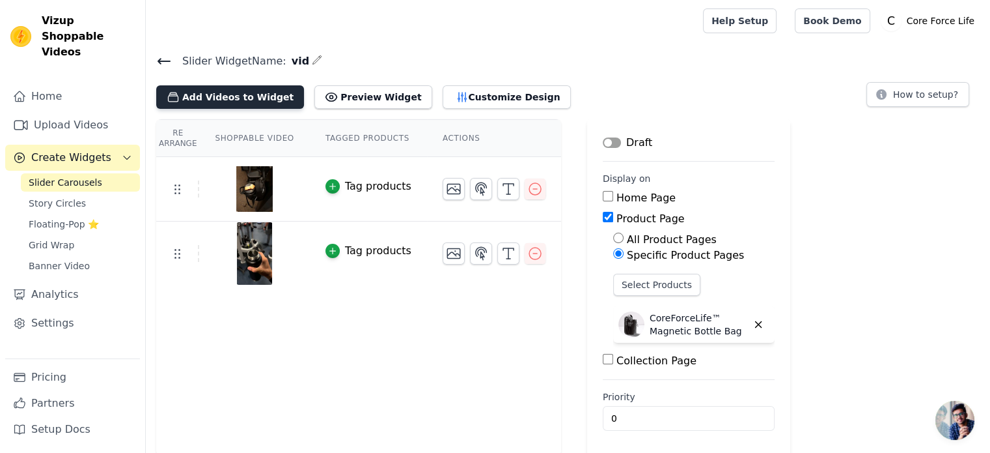
click at [225, 94] on button "Add Videos to Widget" at bounding box center [230, 96] width 148 height 23
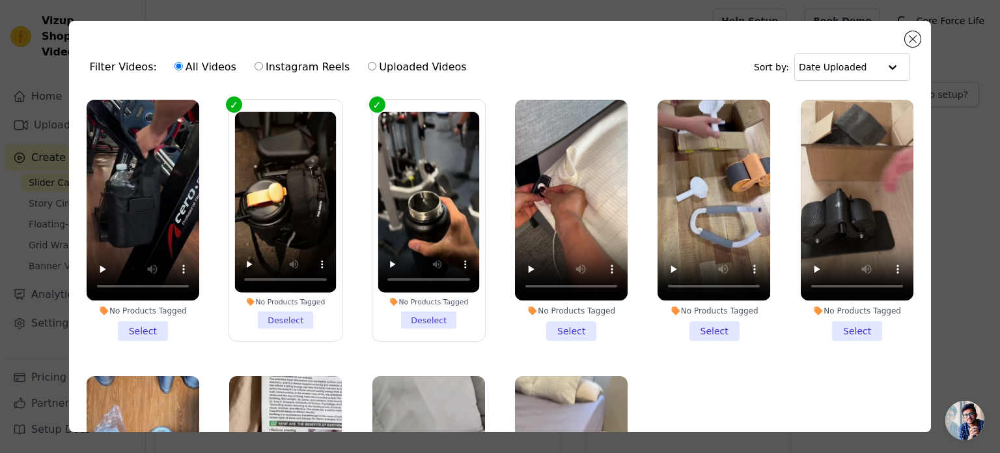
click at [143, 325] on li "No Products Tagged Select" at bounding box center [143, 220] width 113 height 241
click at [0, 0] on input "No Products Tagged Select" at bounding box center [0, 0] width 0 height 0
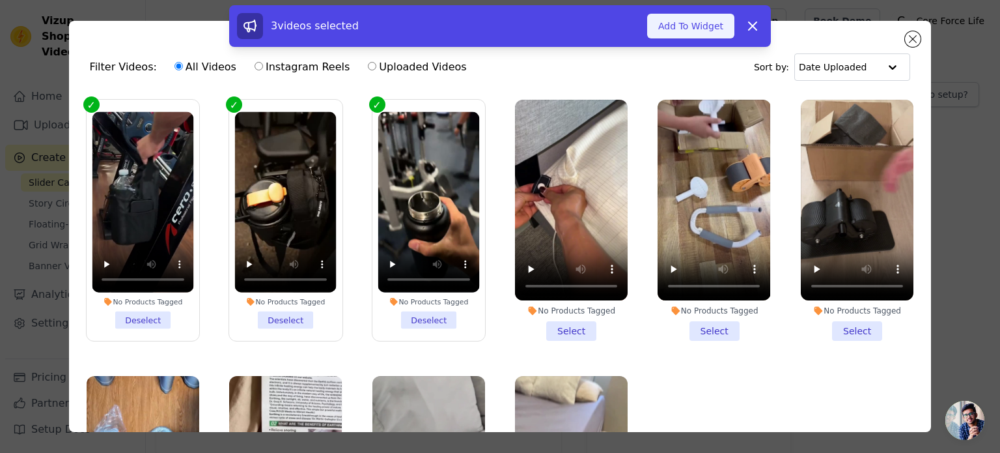
click at [687, 25] on button "Add To Widget" at bounding box center [690, 26] width 87 height 25
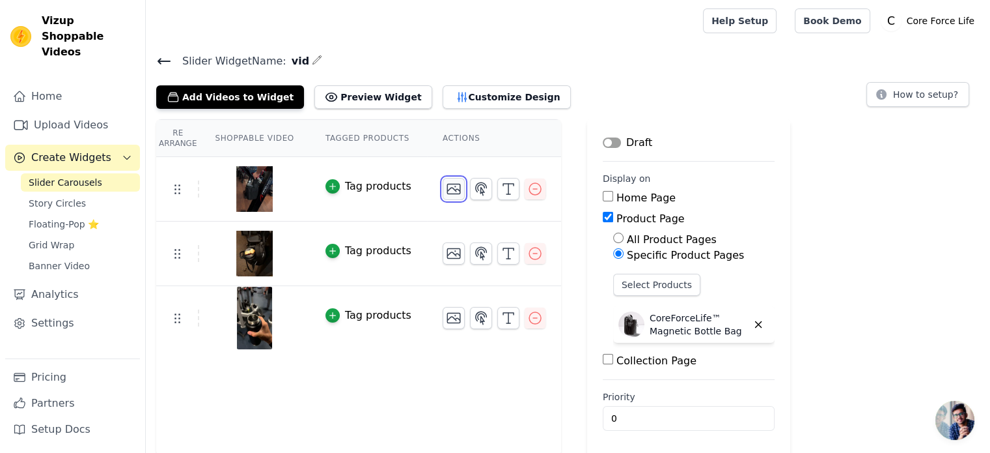
click at [446, 184] on icon "button" at bounding box center [454, 189] width 16 height 16
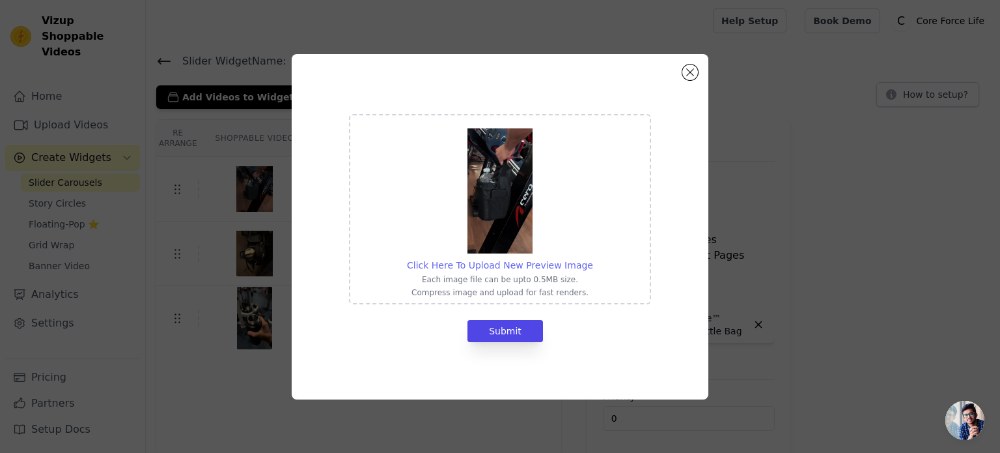
click at [494, 264] on span "Click Here To Upload New Preview Image" at bounding box center [500, 265] width 186 height 10
click at [592, 258] on input "Click Here To Upload New Preview Image Each image file can be upto 0.5MB size. …" at bounding box center [592, 258] width 1 height 1
type input "C:\fakepath\ezgif-frame-009.jpg"
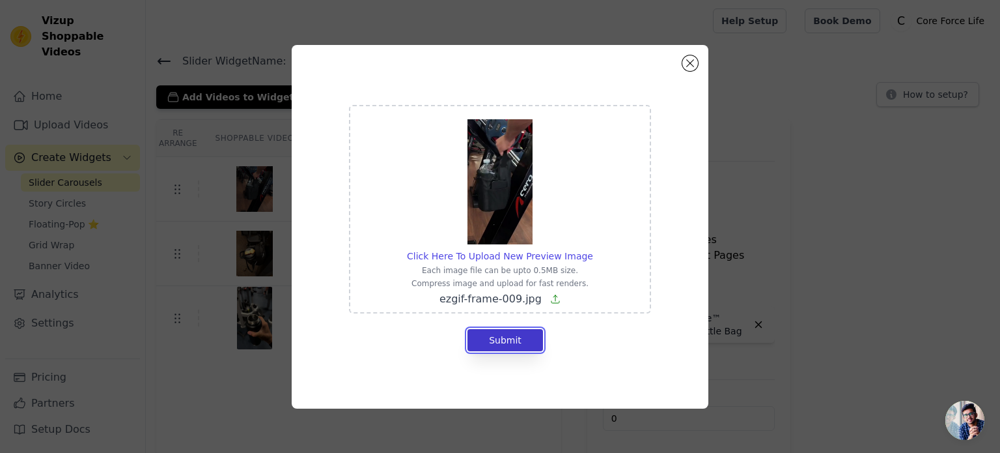
click at [518, 339] on button "Submit" at bounding box center [505, 340] width 76 height 22
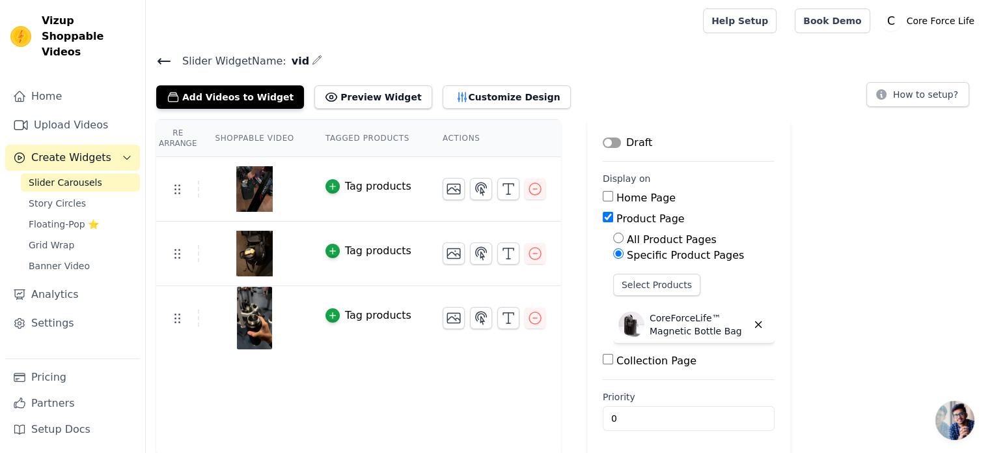
scroll to position [2, 0]
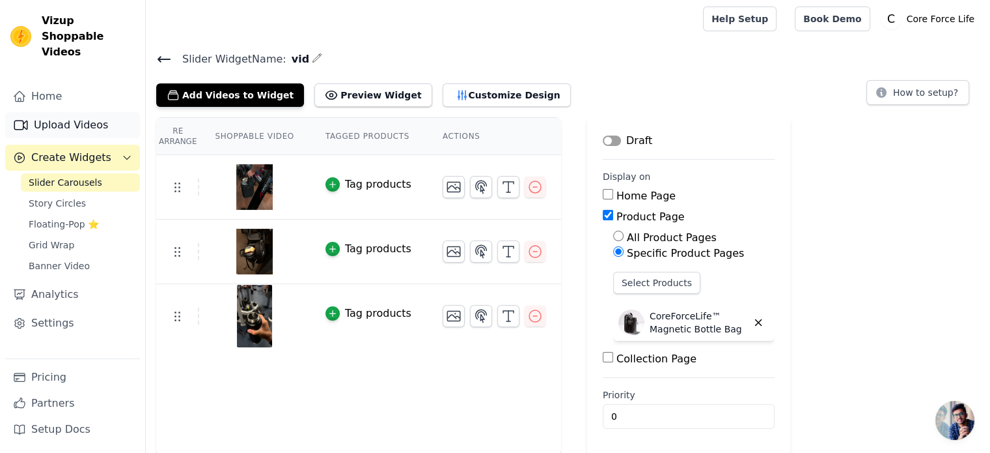
click at [77, 112] on link "Upload Videos" at bounding box center [72, 125] width 135 height 26
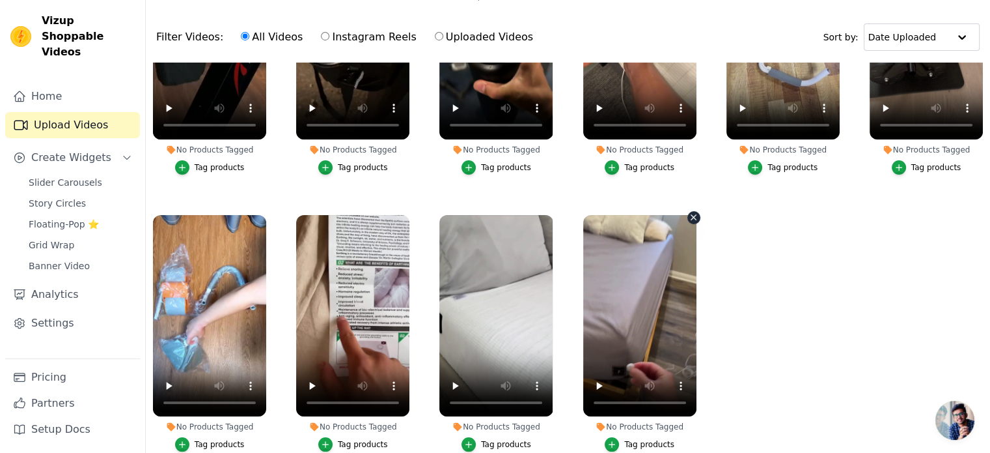
scroll to position [146, 0]
